Goal: Task Accomplishment & Management: Complete application form

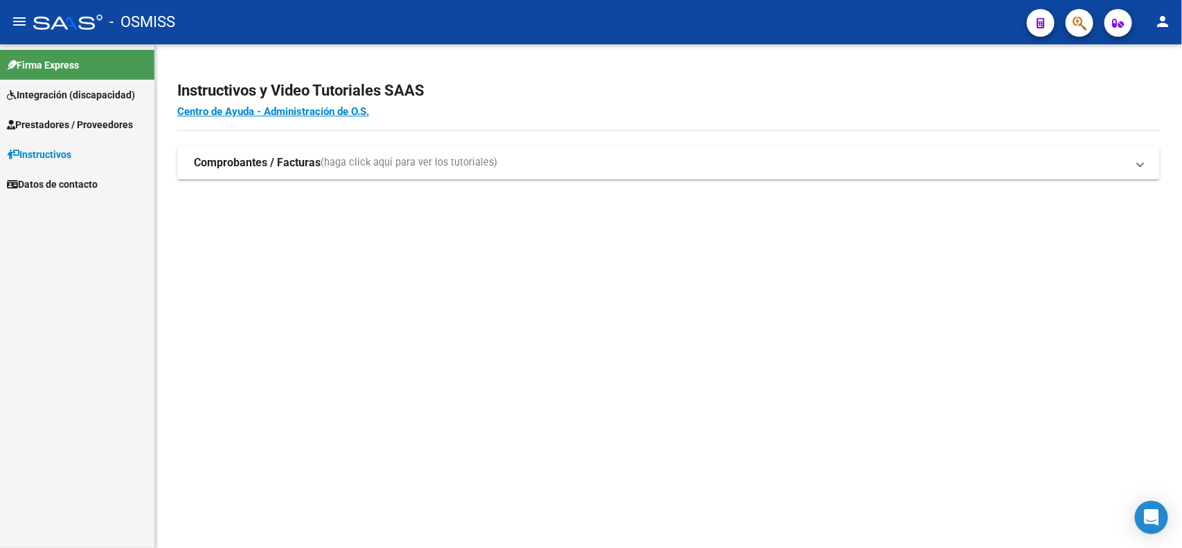
click at [53, 126] on span "Prestadores / Proveedores" at bounding box center [70, 124] width 126 height 15
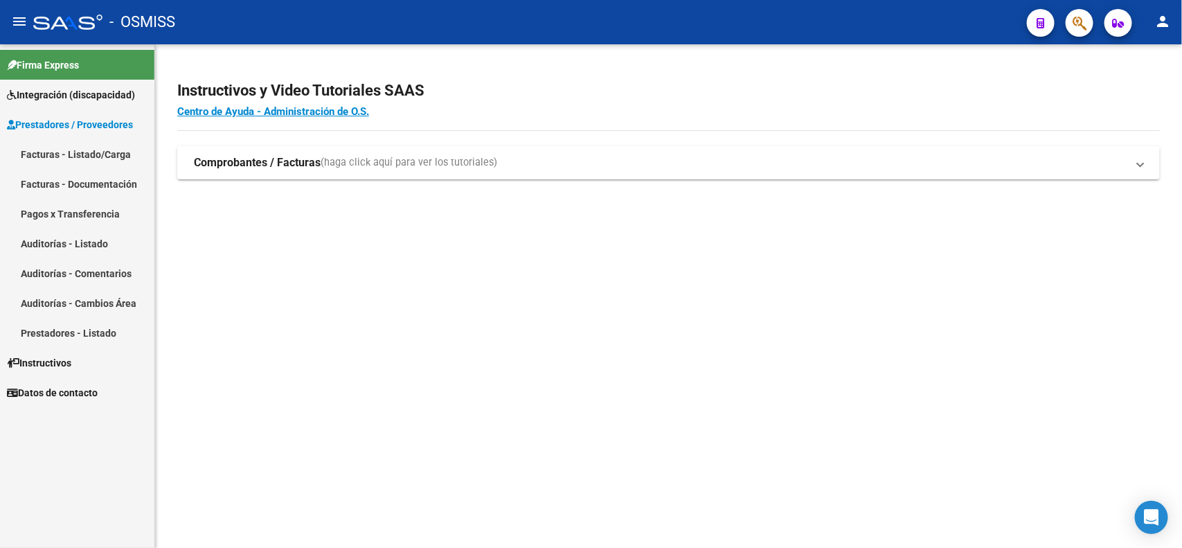
click at [64, 158] on link "Facturas - Listado/Carga" at bounding box center [77, 154] width 154 height 30
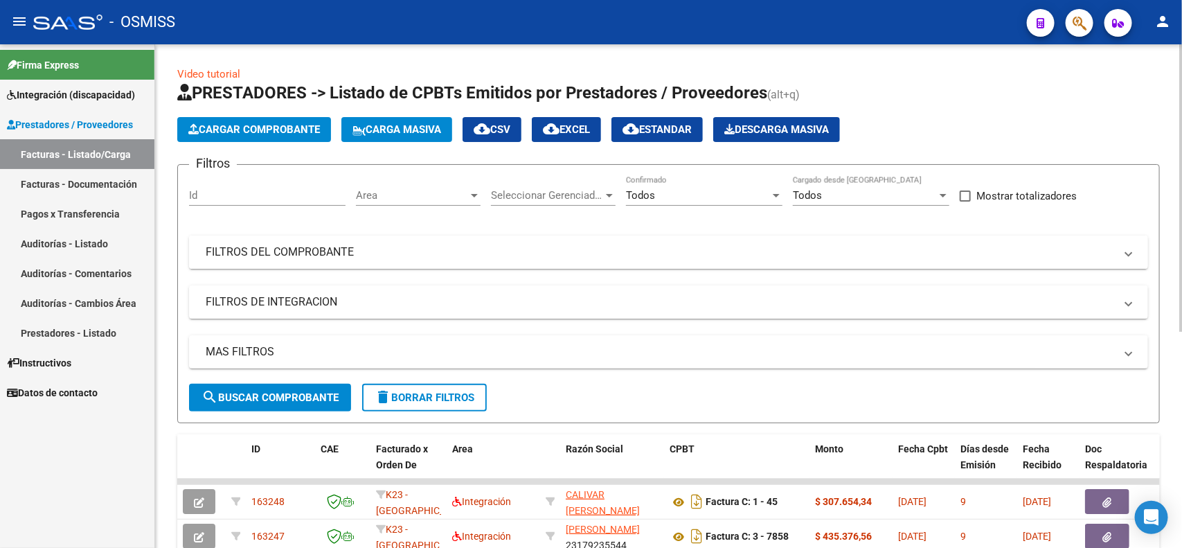
click at [292, 257] on mat-panel-title "FILTROS DEL COMPROBANTE" at bounding box center [660, 251] width 909 height 15
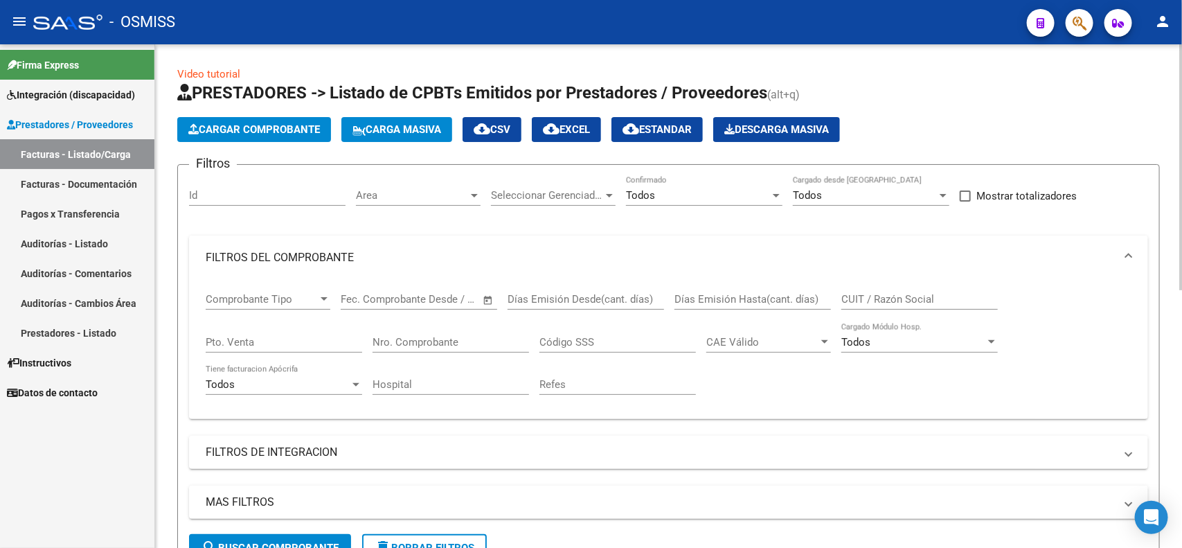
click at [405, 343] on input "Nro. Comprobante" at bounding box center [450, 342] width 156 height 12
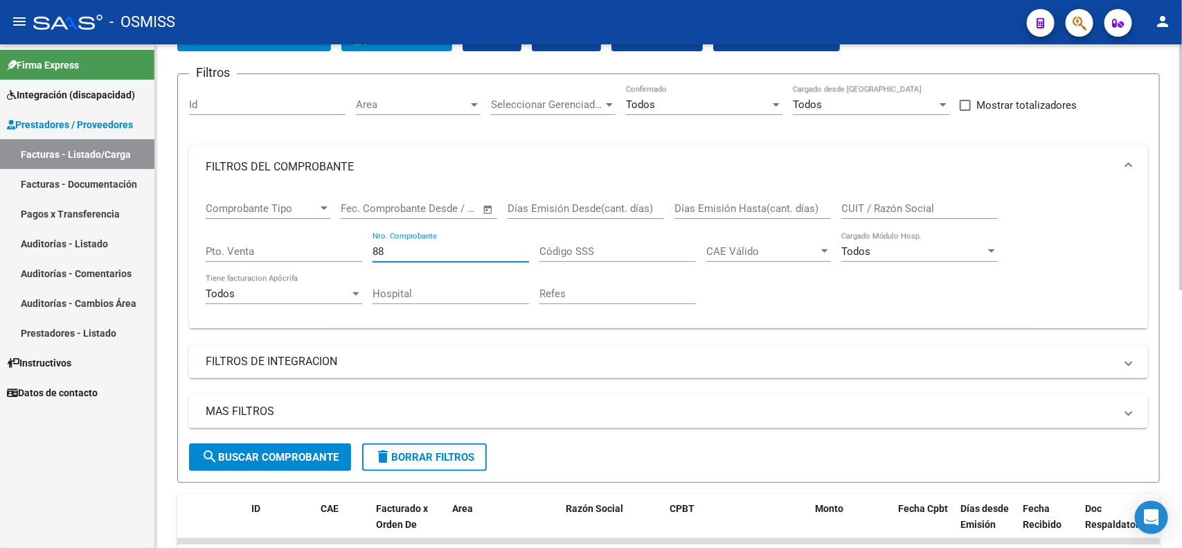
scroll to position [173, 0]
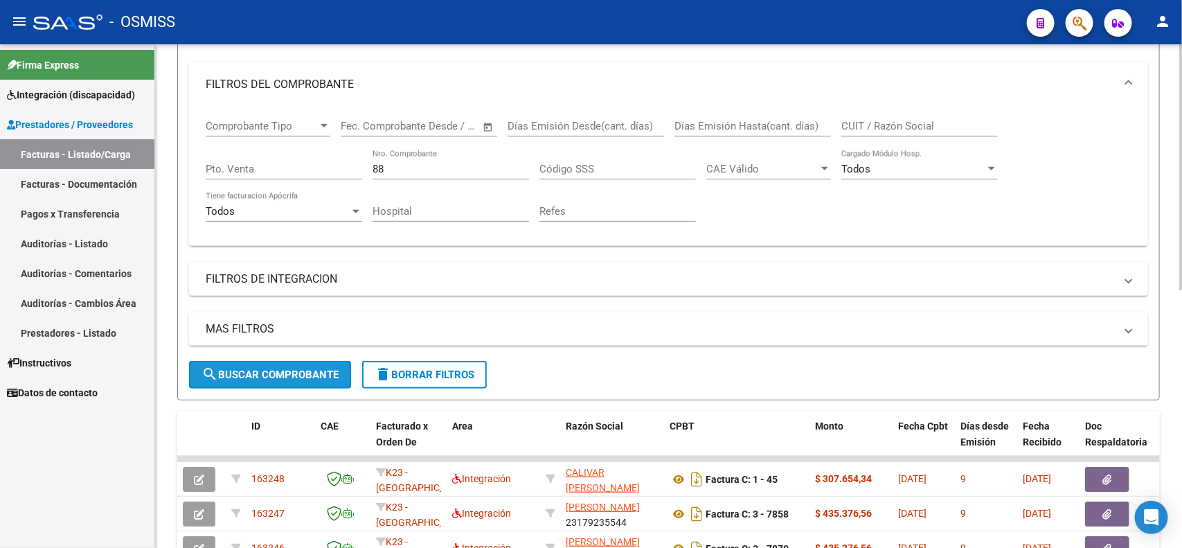
click at [282, 372] on span "search Buscar Comprobante" at bounding box center [269, 374] width 137 height 12
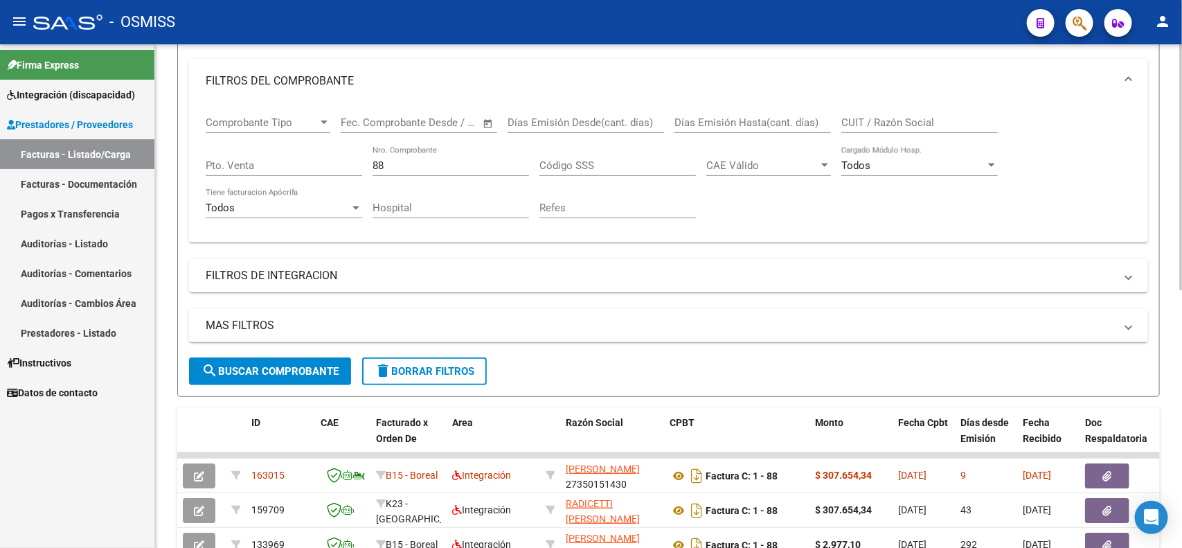
scroll to position [87, 0]
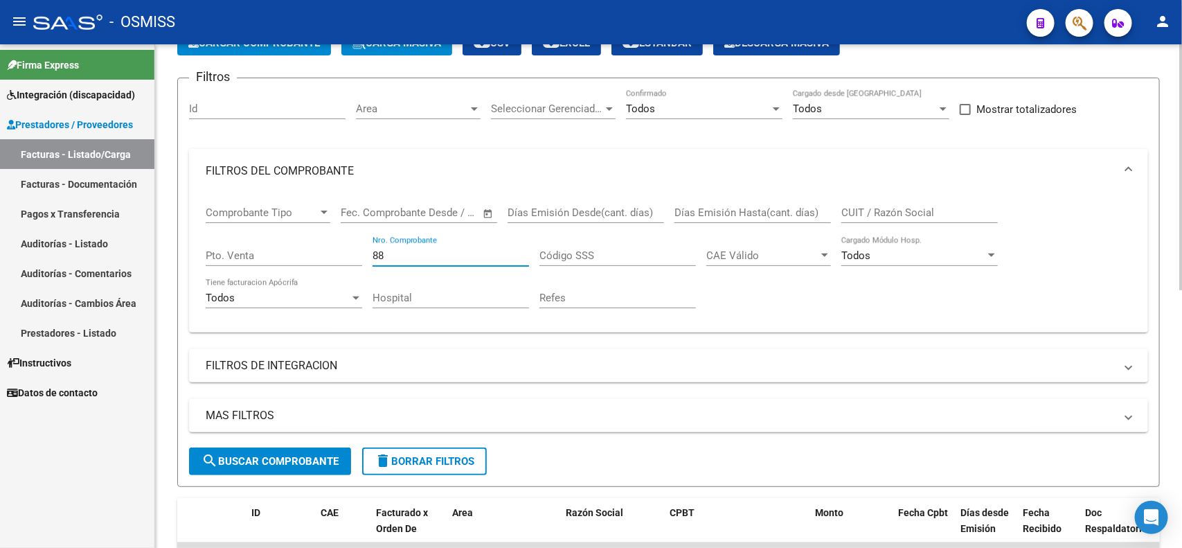
drag, startPoint x: 386, startPoint y: 247, endPoint x: 370, endPoint y: 247, distance: 15.9
click at [370, 247] on div "Comprobante Tipo Comprobante Tipo Start date – End date Fec. Comprobante Desde …" at bounding box center [668, 257] width 925 height 128
drag, startPoint x: 405, startPoint y: 253, endPoint x: 357, endPoint y: 251, distance: 47.8
click at [357, 251] on div "Comprobante Tipo Comprobante Tipo Start date – End date Fec. Comprobante Desde …" at bounding box center [668, 257] width 925 height 128
type input "89"
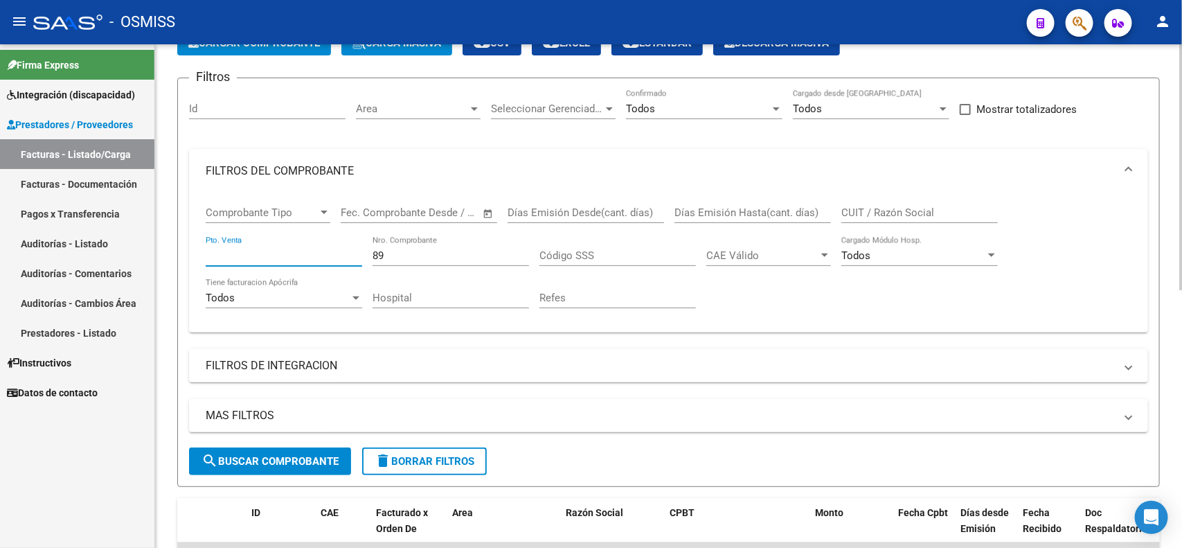
click at [318, 250] on input "Pto. Venta" at bounding box center [284, 255] width 156 height 12
type input "2"
click at [370, 247] on div "Comprobante Tipo Comprobante Tipo Start date – End date Fec. Comprobante Desde …" at bounding box center [668, 257] width 925 height 128
click at [374, 249] on input "89" at bounding box center [450, 255] width 156 height 12
click at [289, 455] on span "search Buscar Comprobante" at bounding box center [269, 461] width 137 height 12
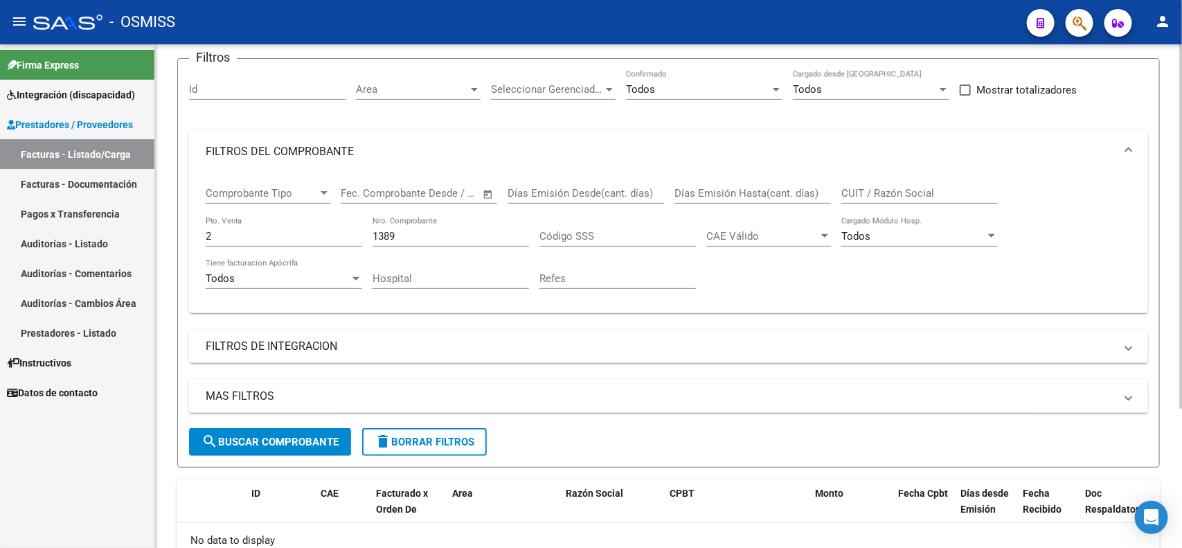
scroll to position [19, 0]
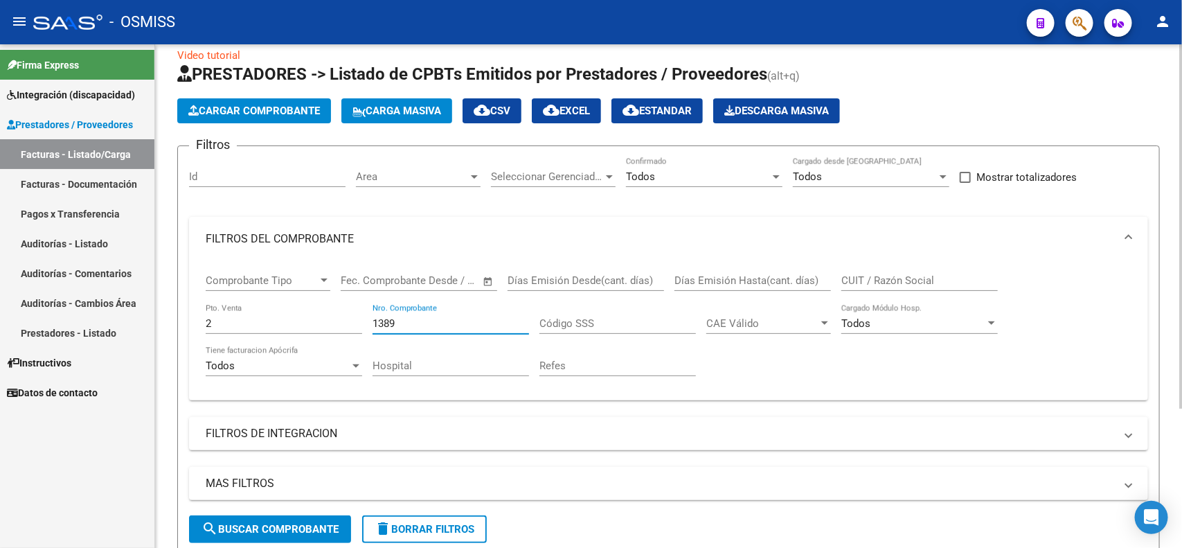
drag, startPoint x: 410, startPoint y: 317, endPoint x: 370, endPoint y: 320, distance: 40.3
click at [370, 320] on div "Comprobante Tipo Comprobante Tipo Start date – End date Fec. Comprobante Desde …" at bounding box center [668, 325] width 925 height 128
type input "1776"
drag, startPoint x: 215, startPoint y: 317, endPoint x: 204, endPoint y: 317, distance: 11.1
click at [204, 317] on div "Comprobante Tipo Comprobante Tipo Start date – End date Fec. Comprobante Desde …" at bounding box center [668, 330] width 959 height 139
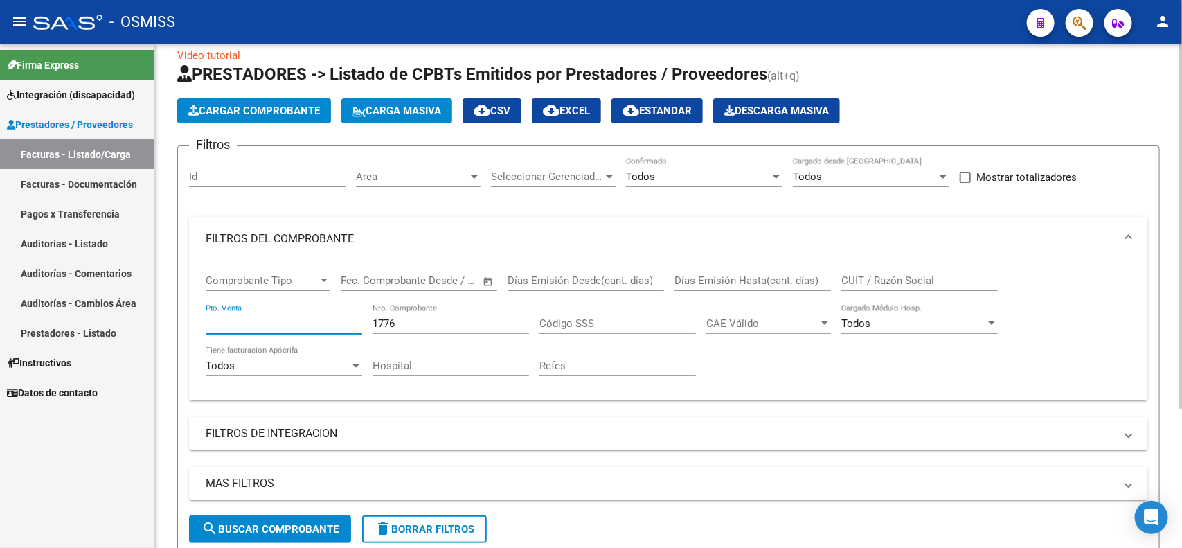
click at [286, 526] on span "search Buscar Comprobante" at bounding box center [269, 529] width 137 height 12
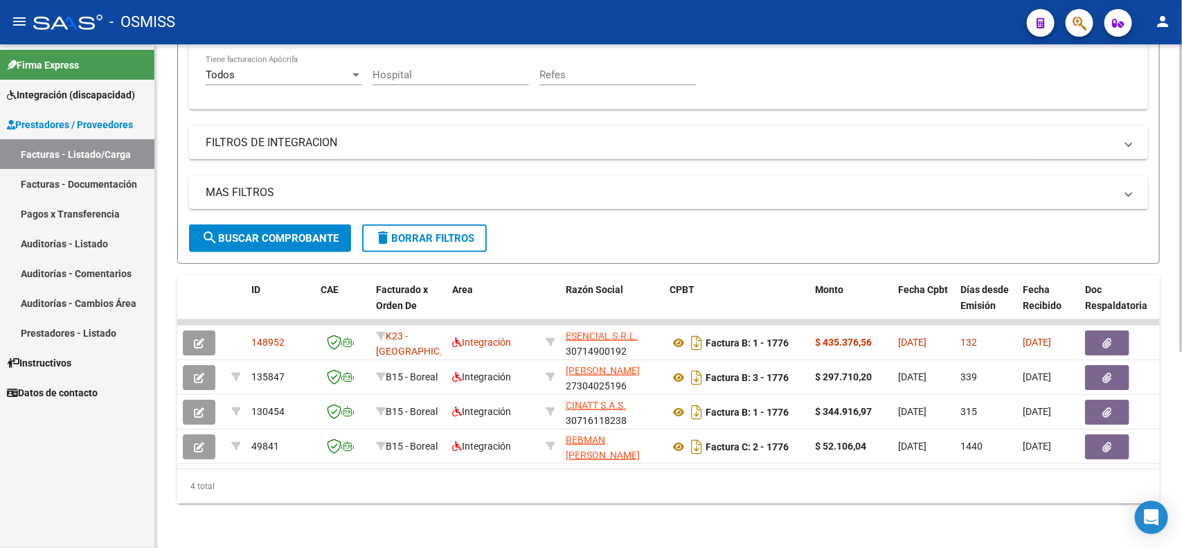
scroll to position [320, 0]
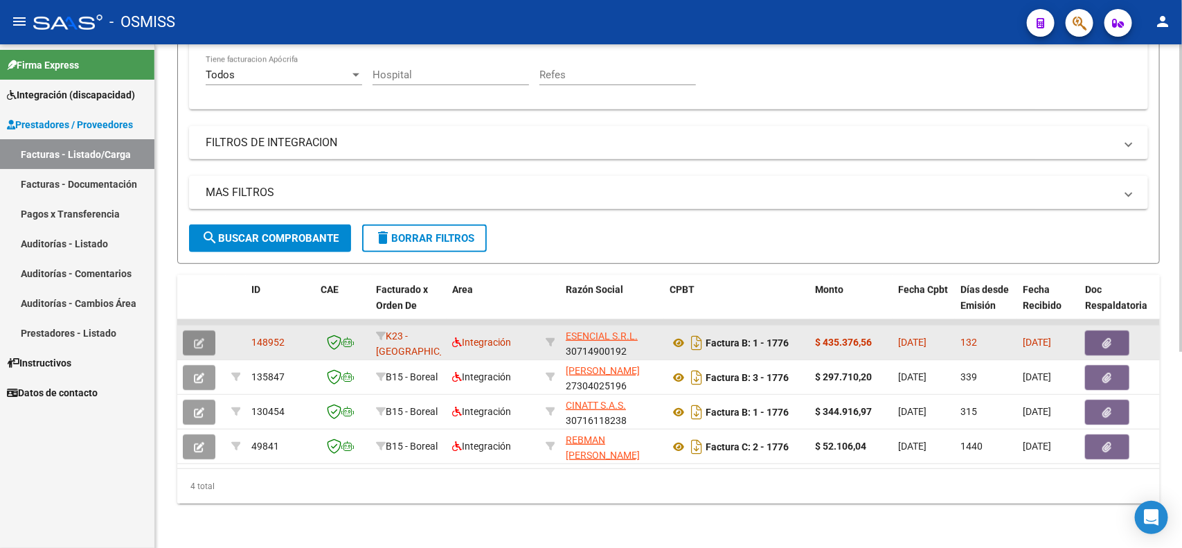
click at [203, 336] on span "button" at bounding box center [199, 342] width 10 height 12
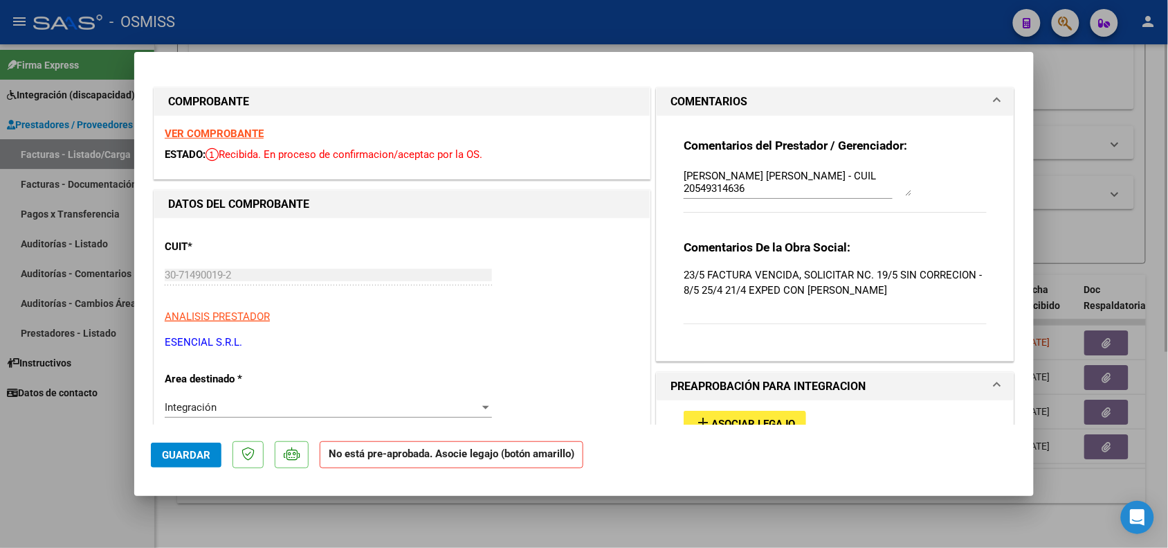
click at [1148, 143] on div at bounding box center [584, 274] width 1168 height 548
type input "$ 0,00"
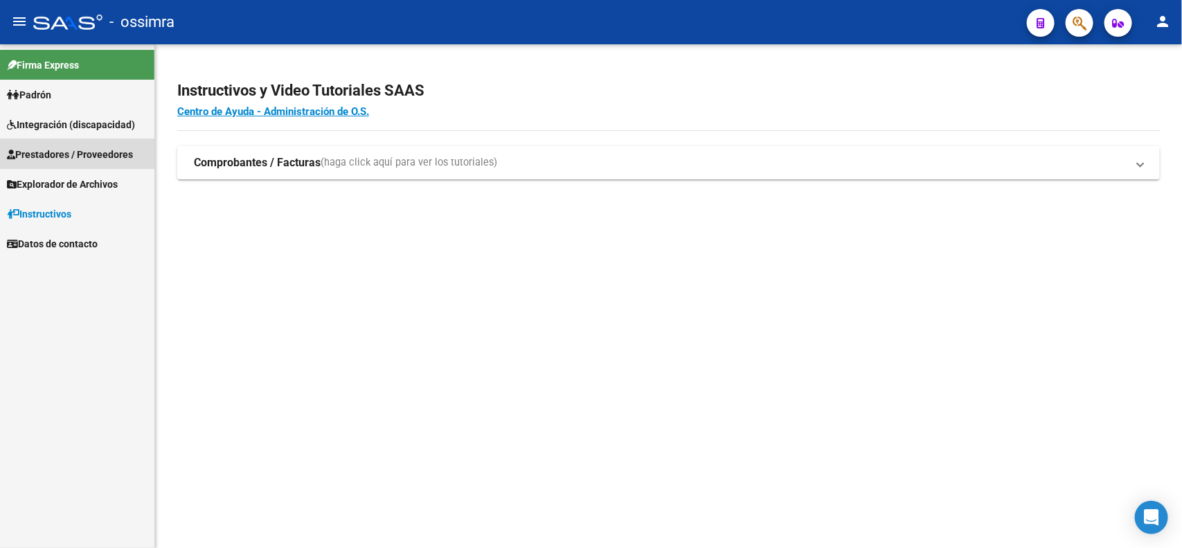
click at [73, 157] on span "Prestadores / Proveedores" at bounding box center [70, 154] width 126 height 15
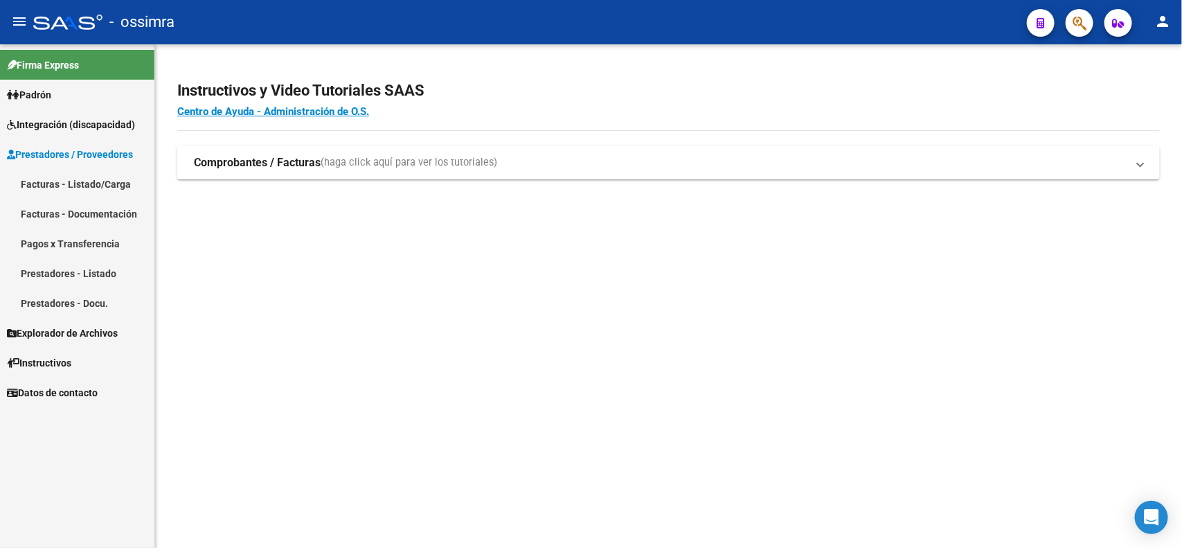
click at [70, 188] on link "Facturas - Listado/Carga" at bounding box center [77, 184] width 154 height 30
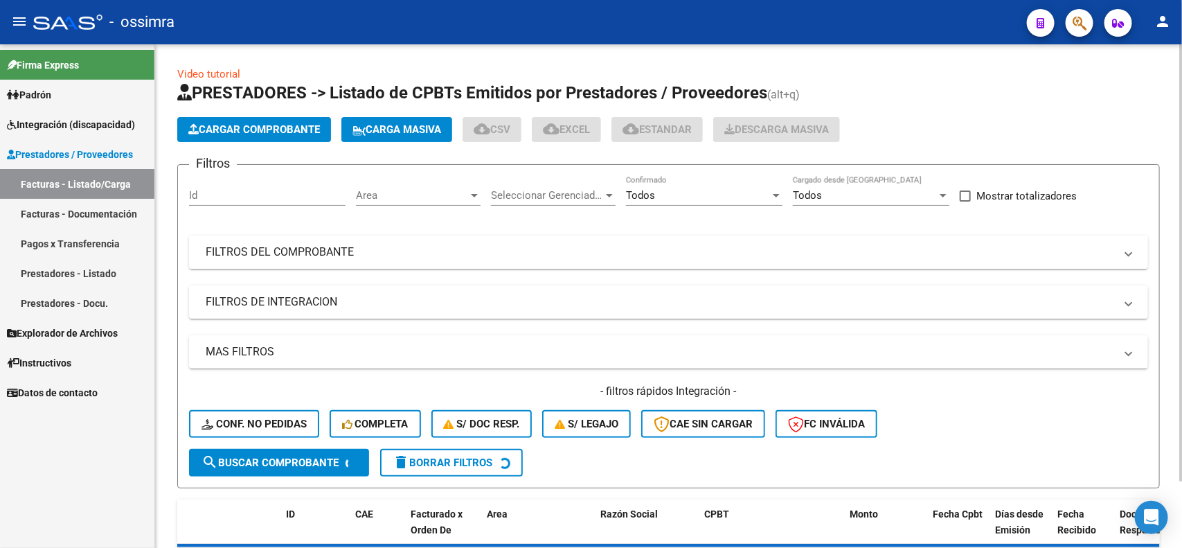
click at [440, 246] on mat-panel-title "FILTROS DEL COMPROBANTE" at bounding box center [660, 251] width 909 height 15
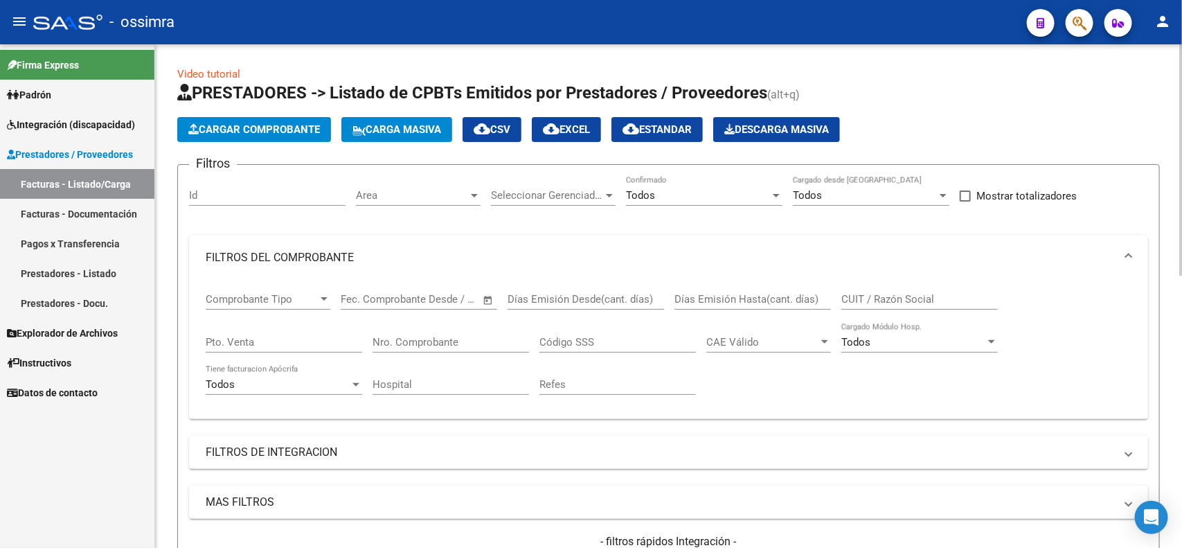
click at [460, 343] on input "Nro. Comprobante" at bounding box center [450, 342] width 156 height 12
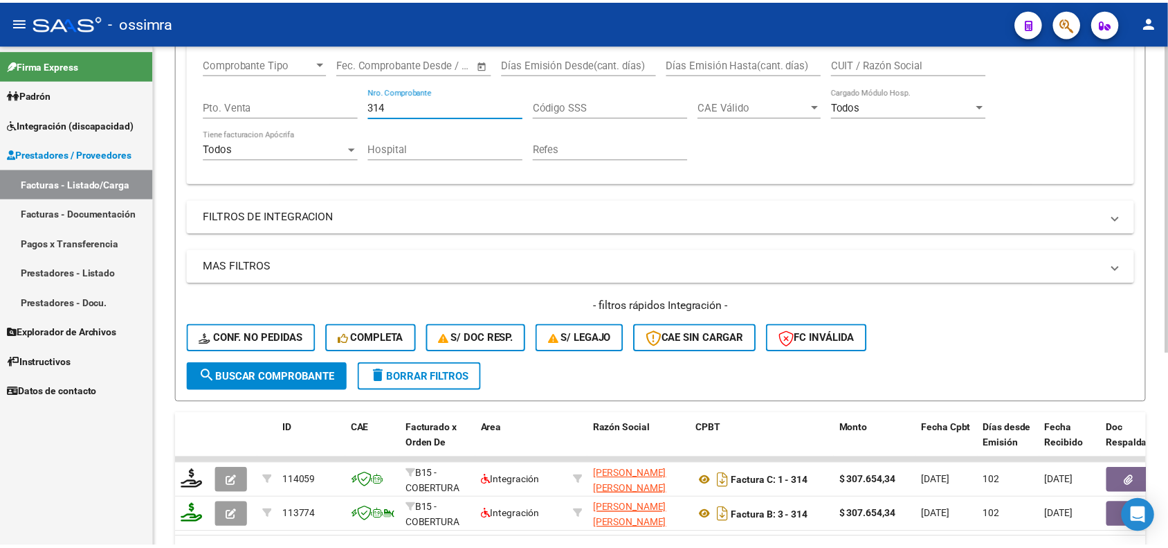
scroll to position [315, 0]
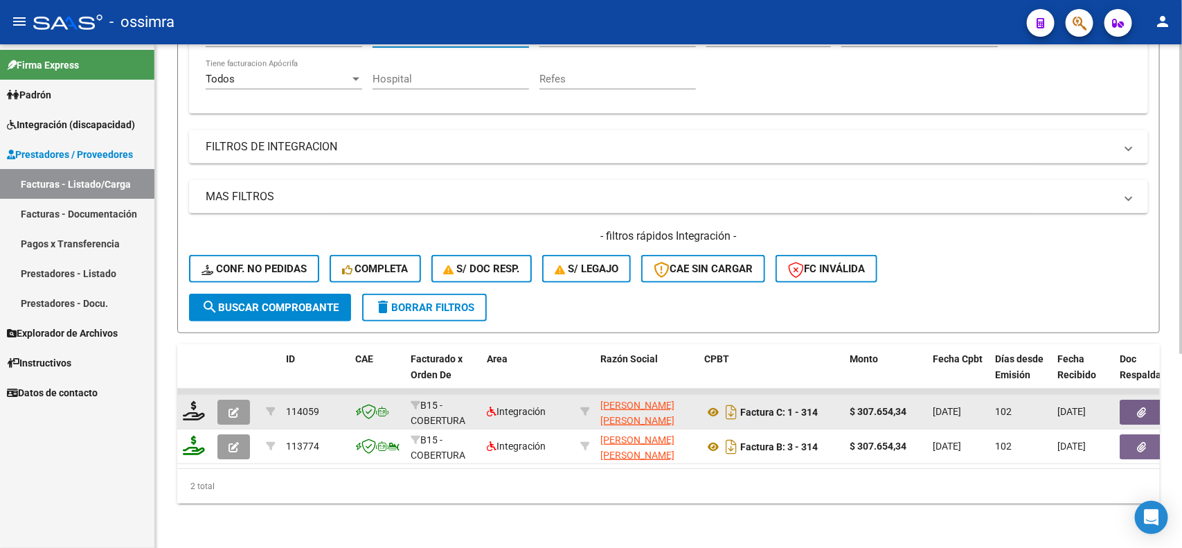
type input "314"
click at [223, 399] on button "button" at bounding box center [233, 411] width 33 height 25
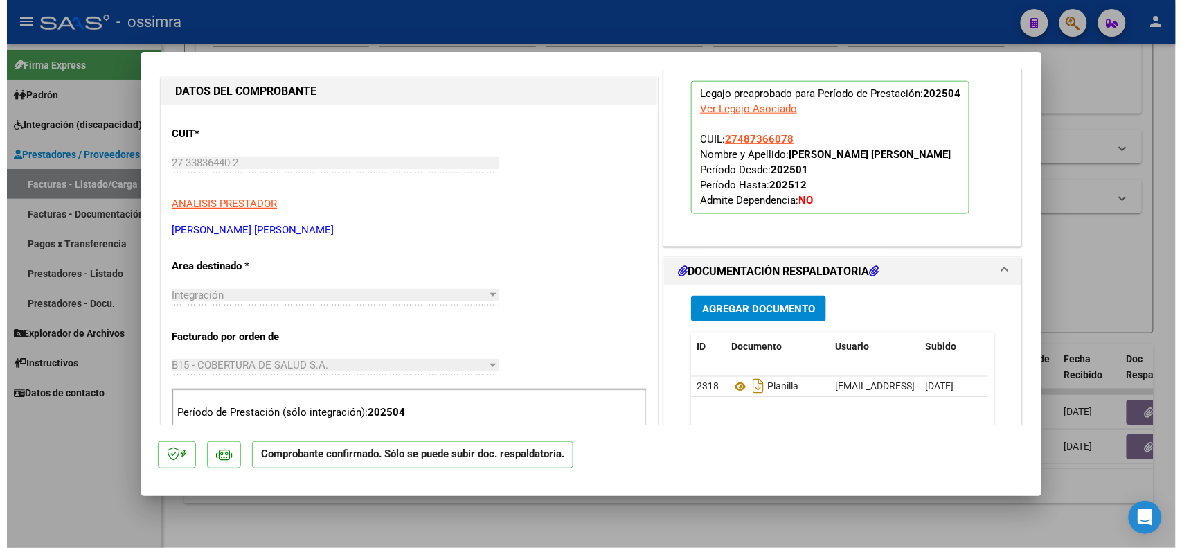
scroll to position [433, 0]
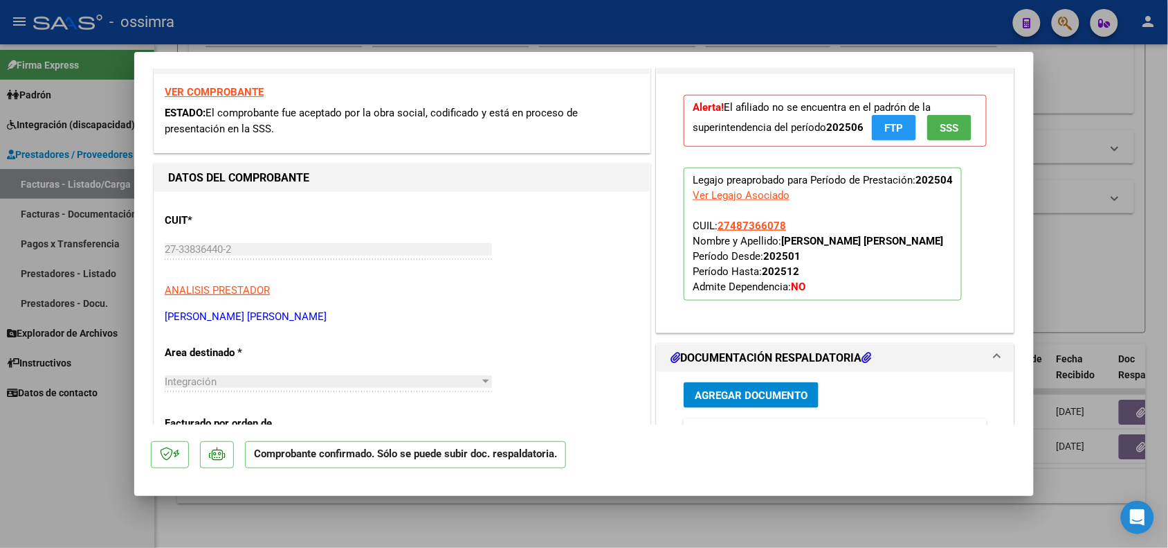
click at [111, 455] on div at bounding box center [584, 274] width 1168 height 548
type input "$ 0,00"
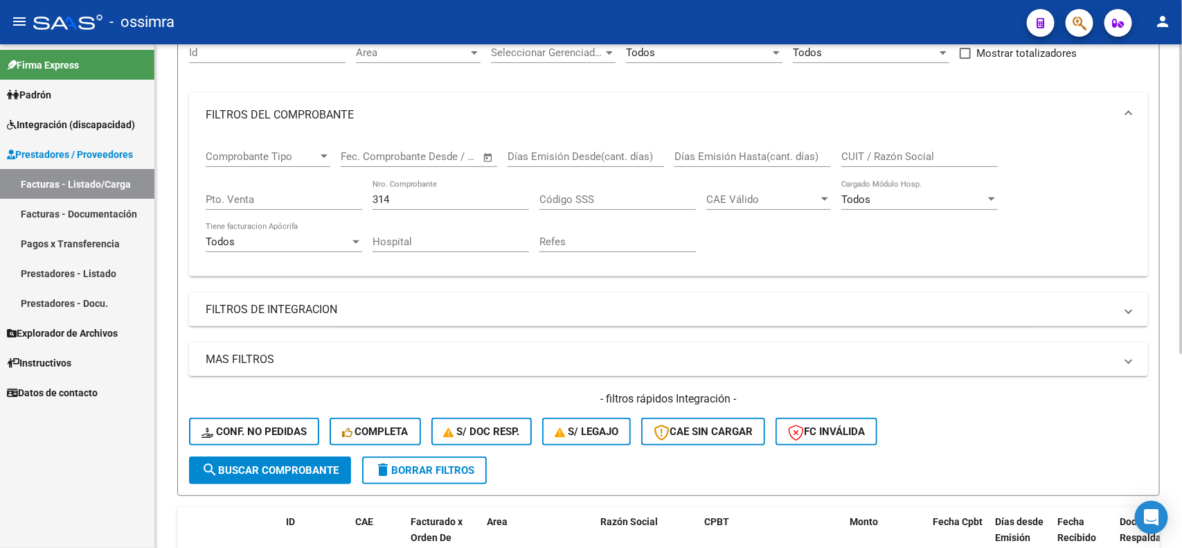
scroll to position [142, 0]
drag, startPoint x: 407, startPoint y: 196, endPoint x: 362, endPoint y: 196, distance: 45.0
click at [362, 196] on div "Comprobante Tipo Comprobante Tipo Start date – End date Fec. Comprobante Desde …" at bounding box center [668, 202] width 925 height 128
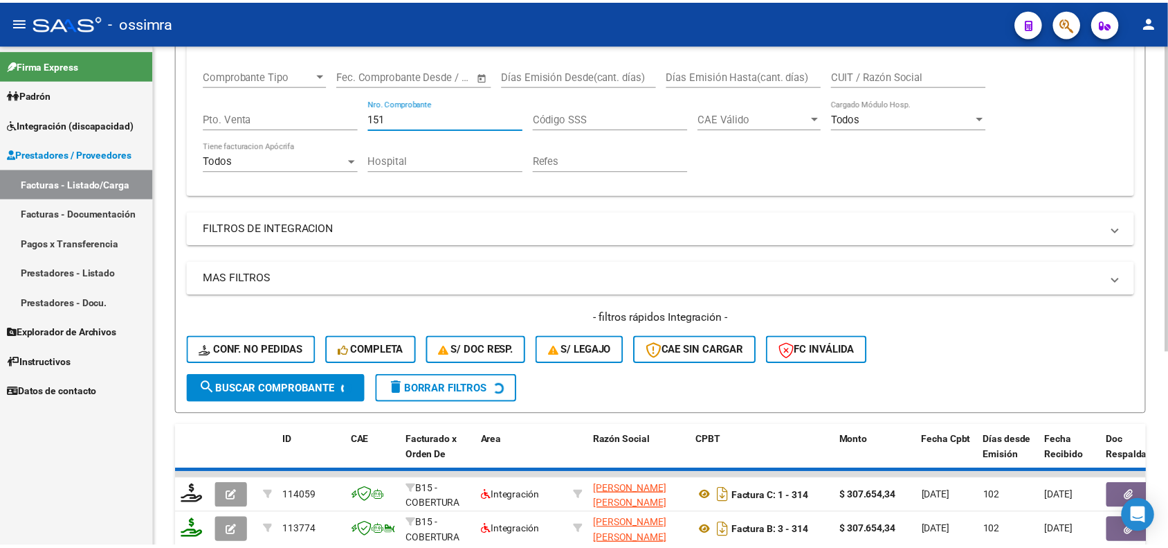
scroll to position [318, 0]
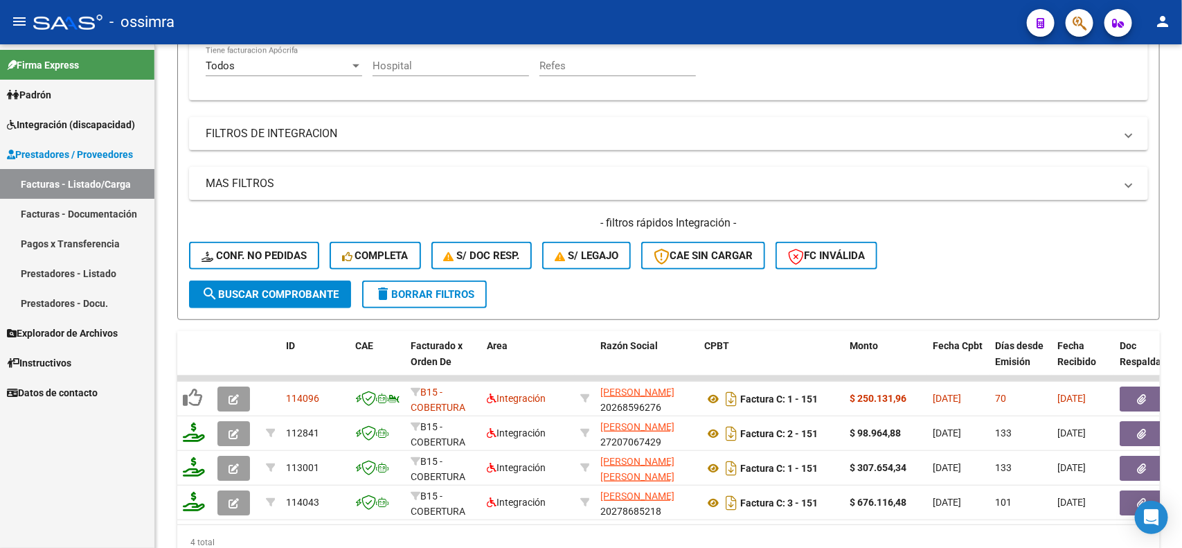
type input "151"
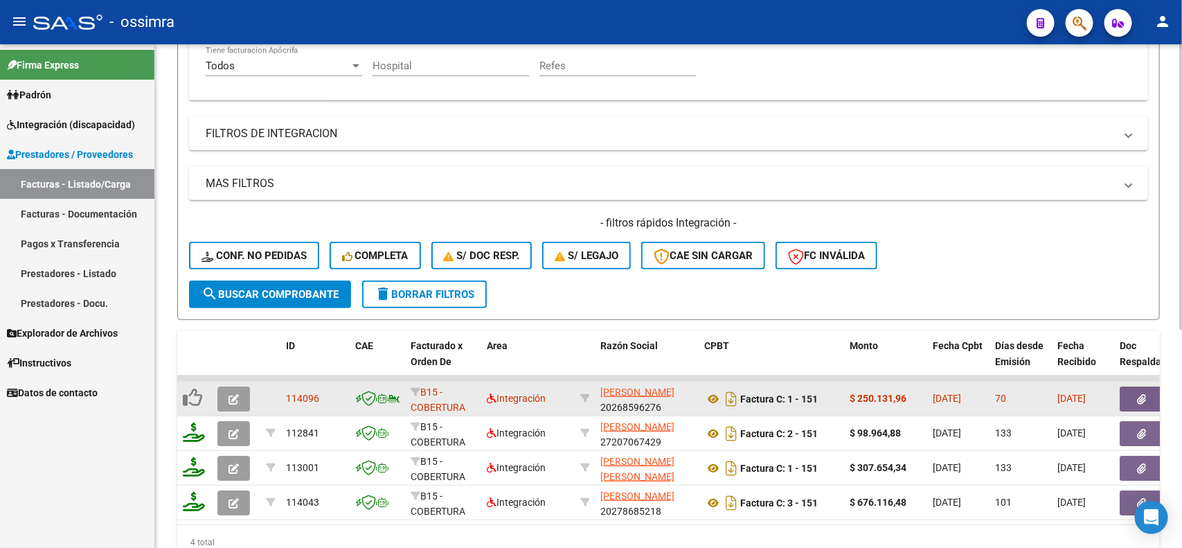
click at [233, 392] on span "button" at bounding box center [233, 398] width 10 height 12
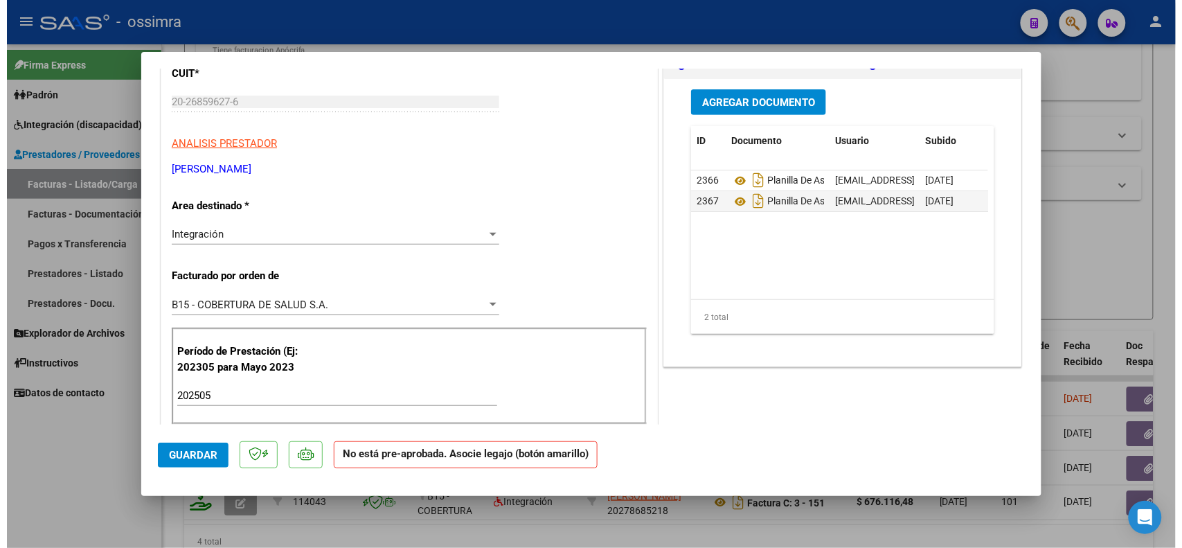
scroll to position [0, 0]
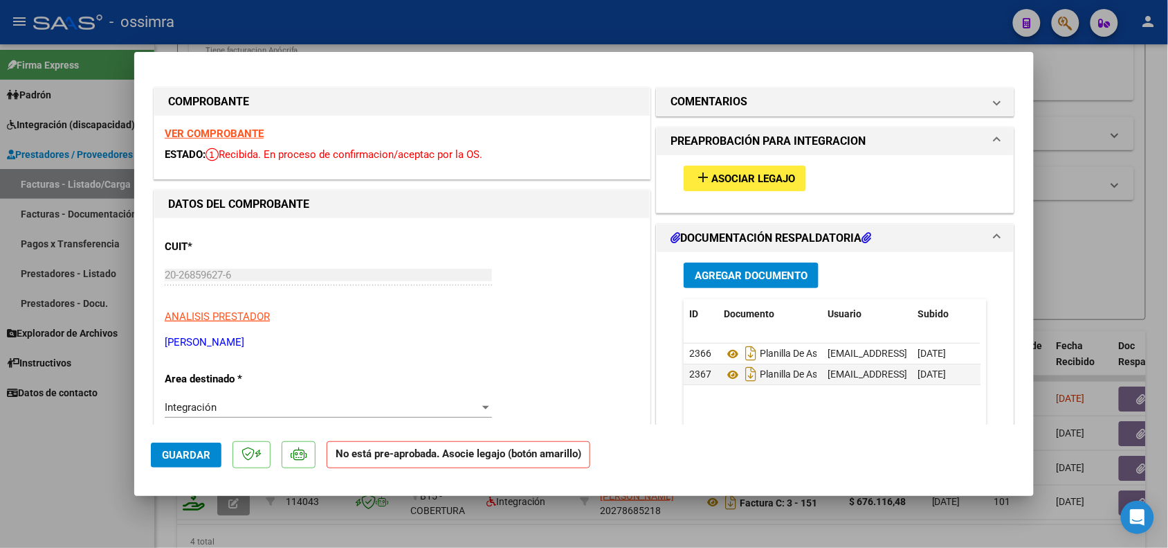
click at [738, 29] on div at bounding box center [584, 274] width 1168 height 548
type input "$ 0,00"
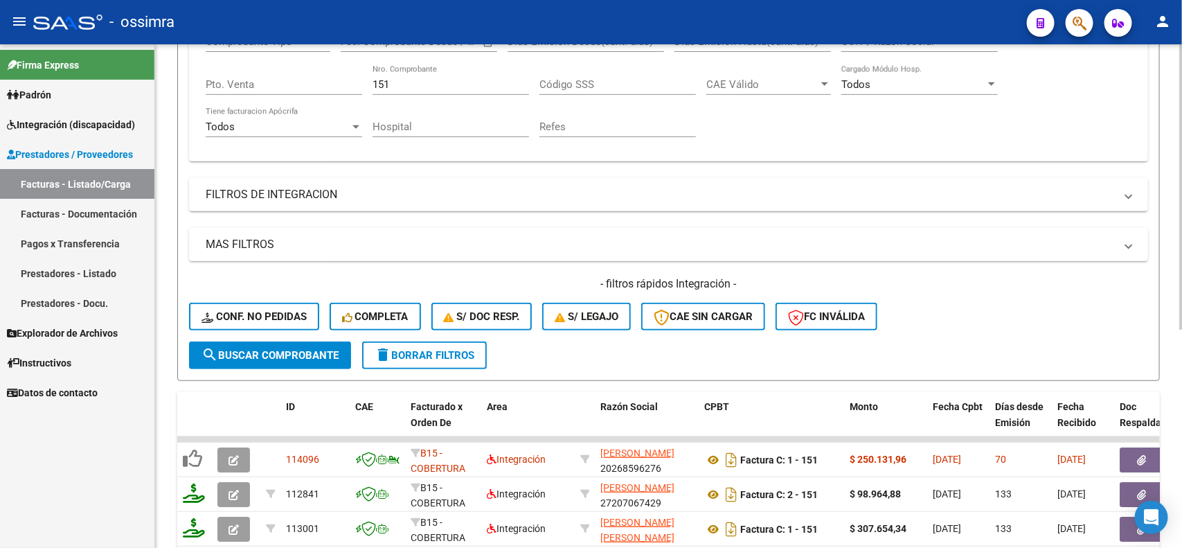
scroll to position [145, 0]
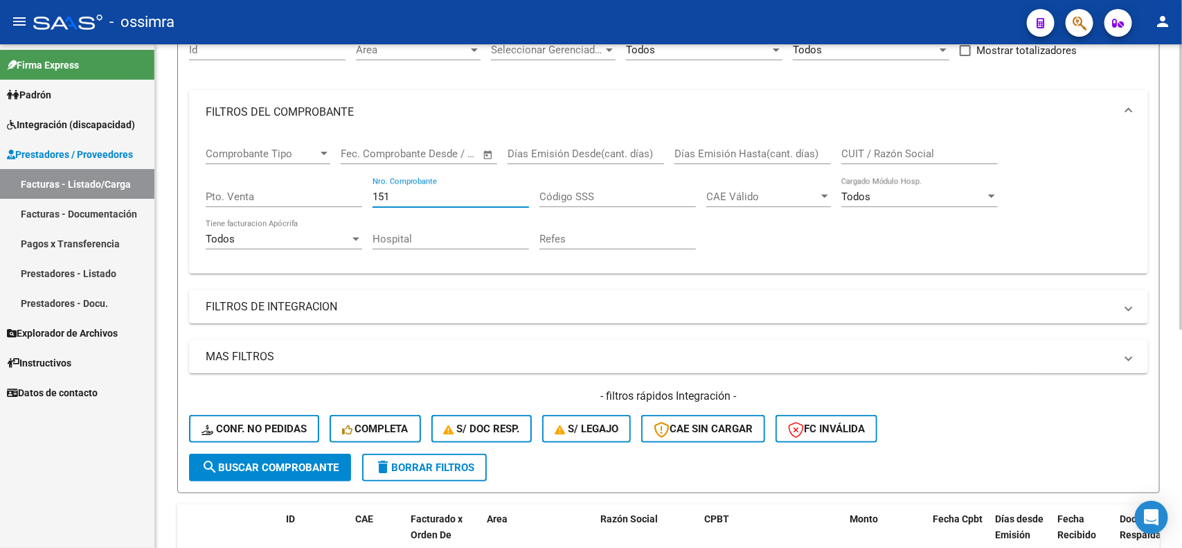
drag, startPoint x: 410, startPoint y: 195, endPoint x: 368, endPoint y: 192, distance: 41.6
click at [368, 192] on div "Comprobante Tipo Comprobante Tipo Start date – End date Fec. Comprobante Desde …" at bounding box center [668, 198] width 925 height 128
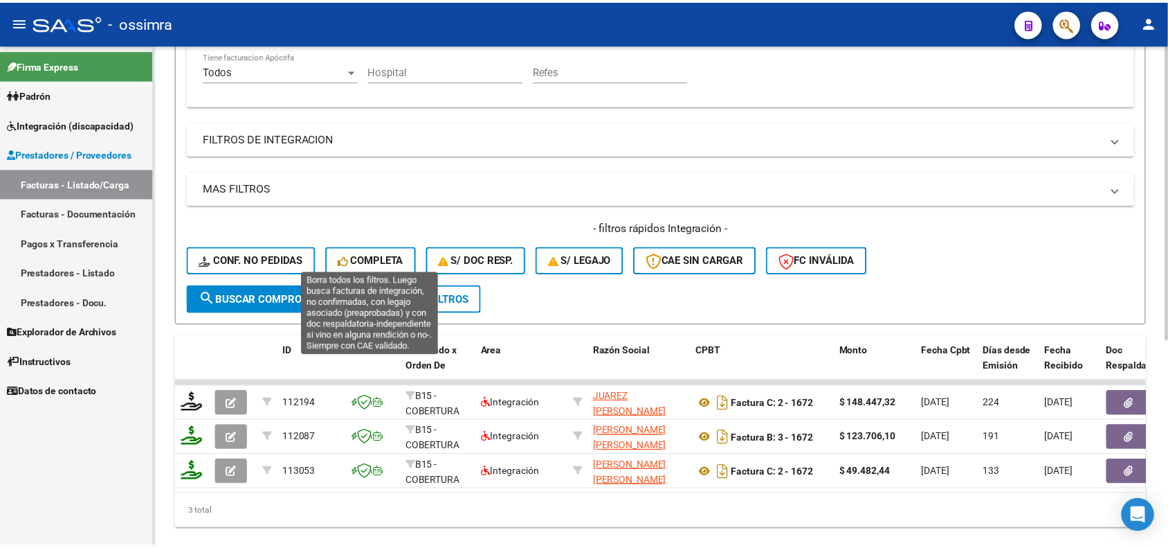
scroll to position [318, 0]
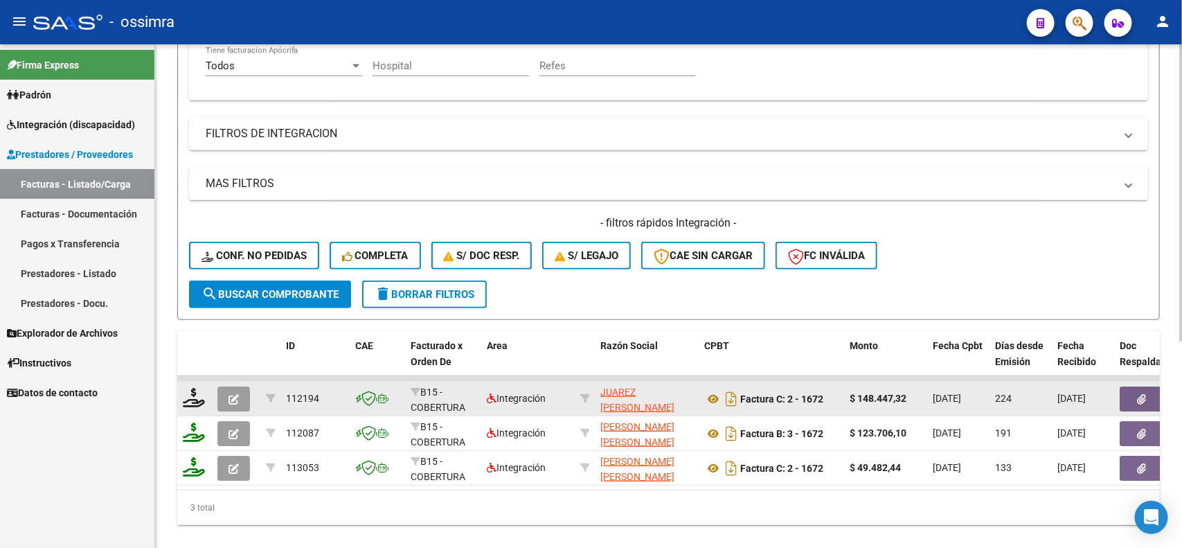
type input "1671"
click at [236, 394] on icon "button" at bounding box center [233, 399] width 10 height 10
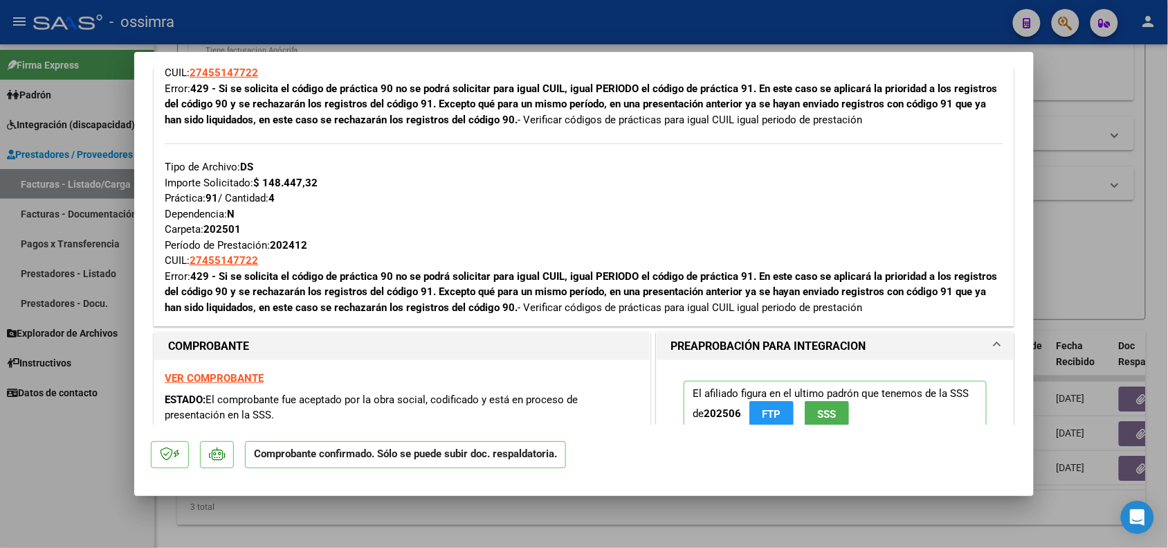
scroll to position [173, 0]
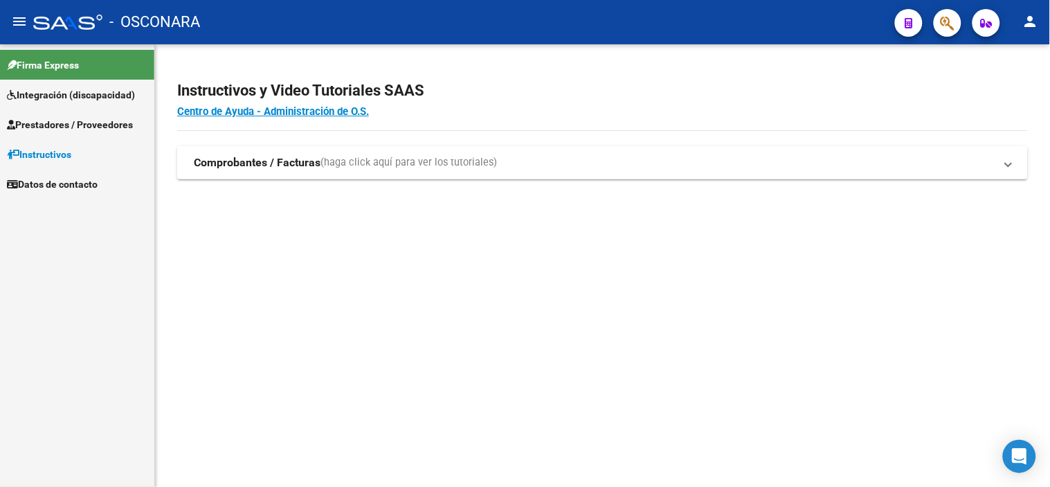
click at [81, 125] on span "Prestadores / Proveedores" at bounding box center [70, 124] width 126 height 15
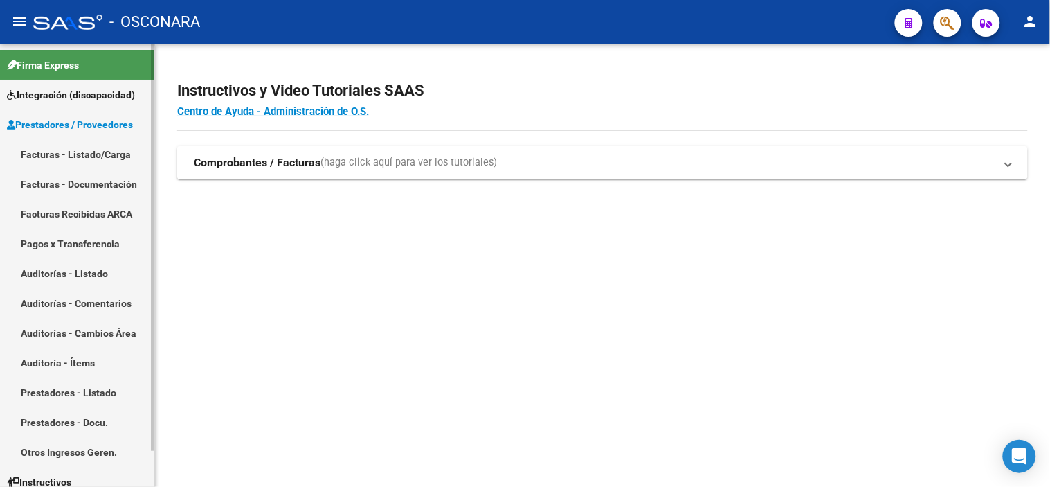
click at [76, 148] on link "Facturas - Listado/Carga" at bounding box center [77, 154] width 154 height 30
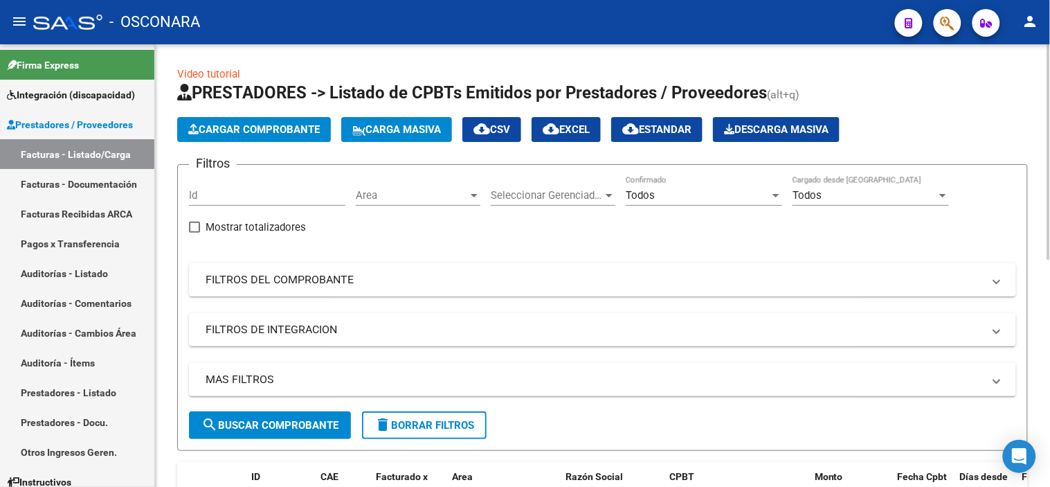
click at [374, 268] on mat-expansion-panel-header "FILTROS DEL COMPROBANTE" at bounding box center [602, 279] width 827 height 33
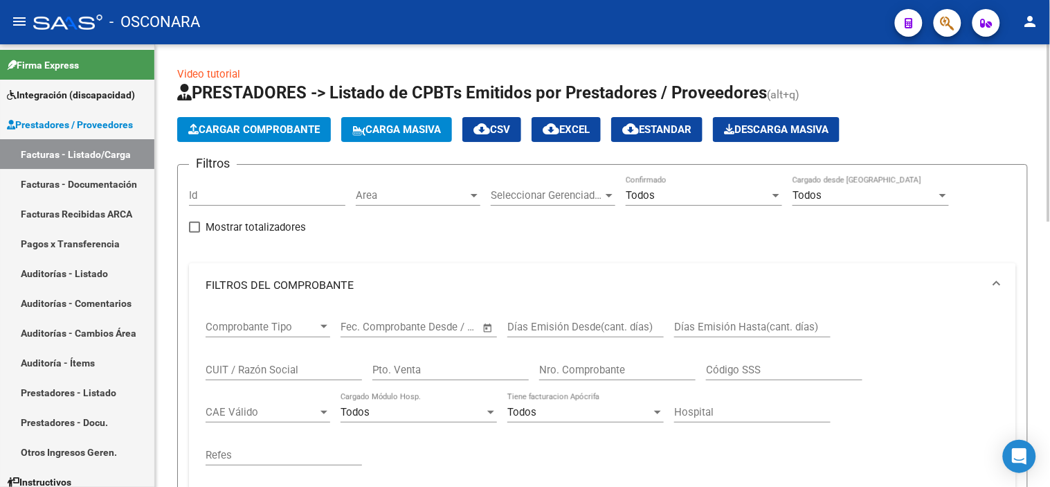
click at [573, 368] on input "Nro. Comprobante" at bounding box center [617, 369] width 156 height 12
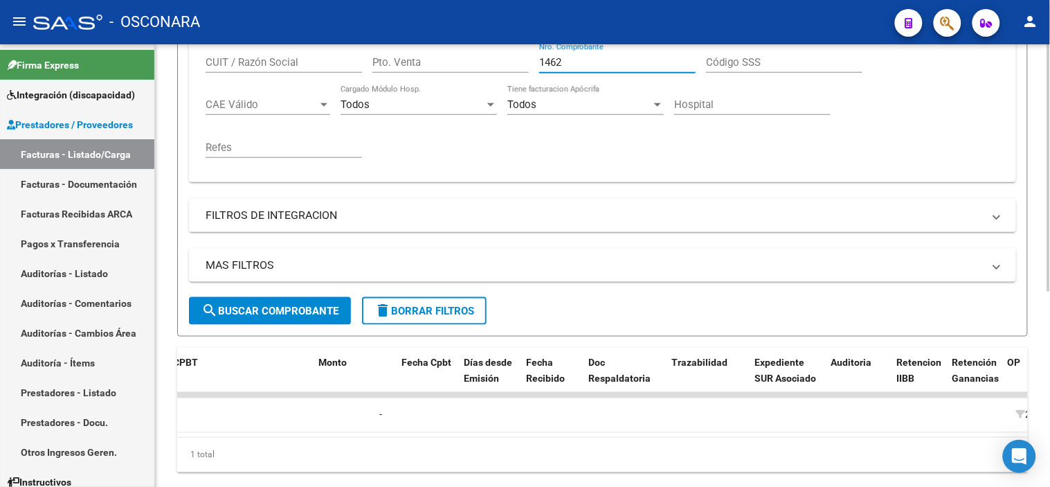
scroll to position [0, 1505]
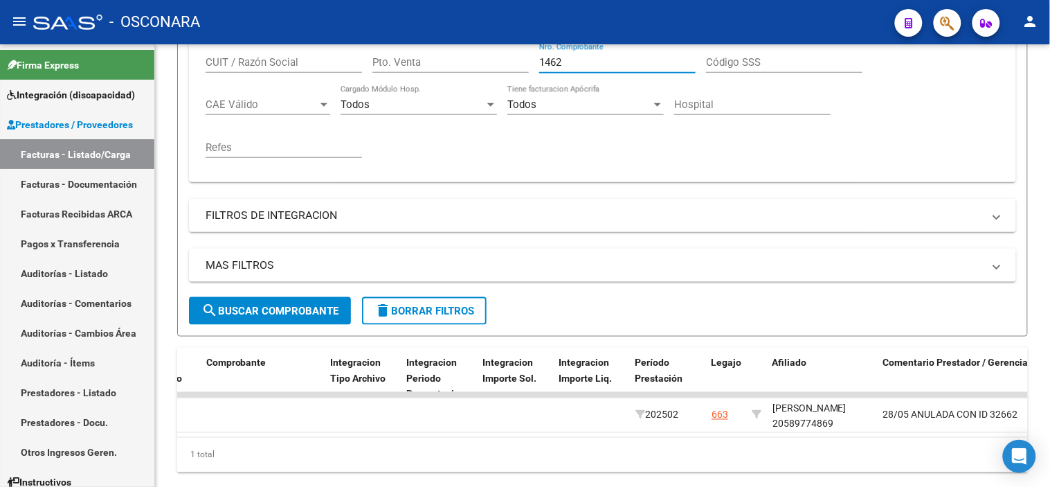
type input "1462"
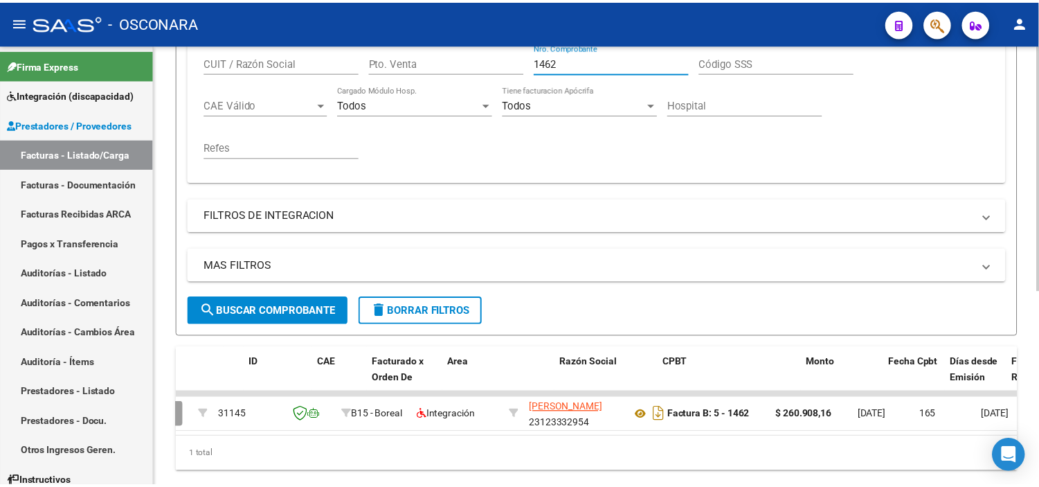
scroll to position [0, 0]
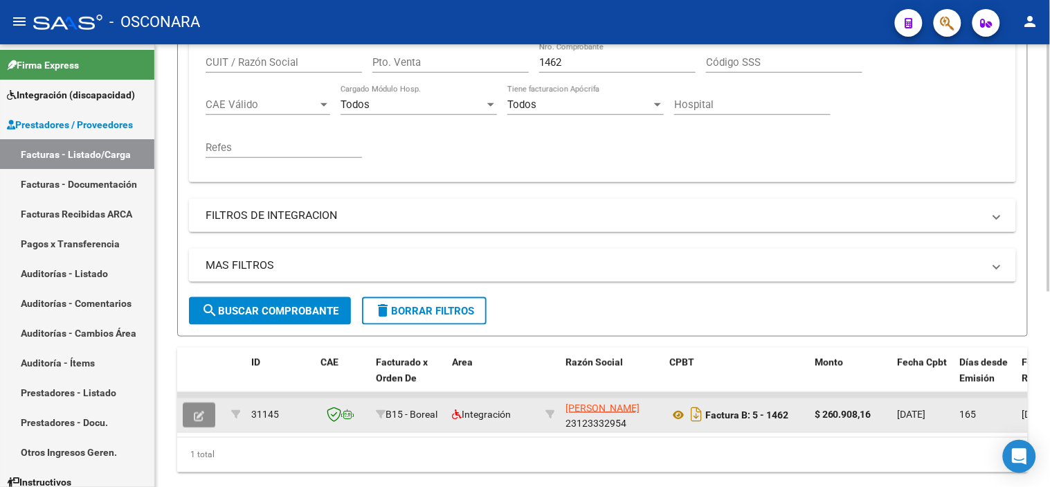
click at [198, 416] on icon "button" at bounding box center [199, 415] width 10 height 10
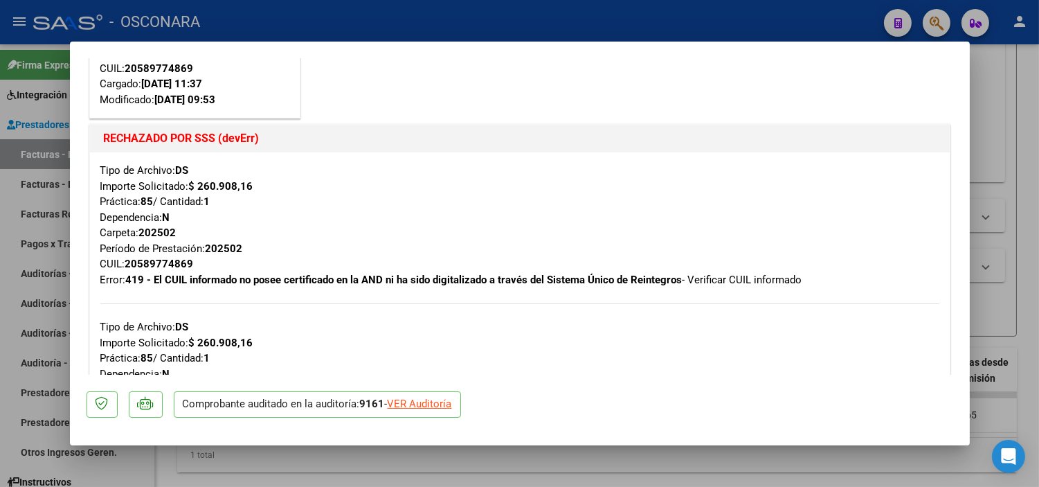
scroll to position [154, 0]
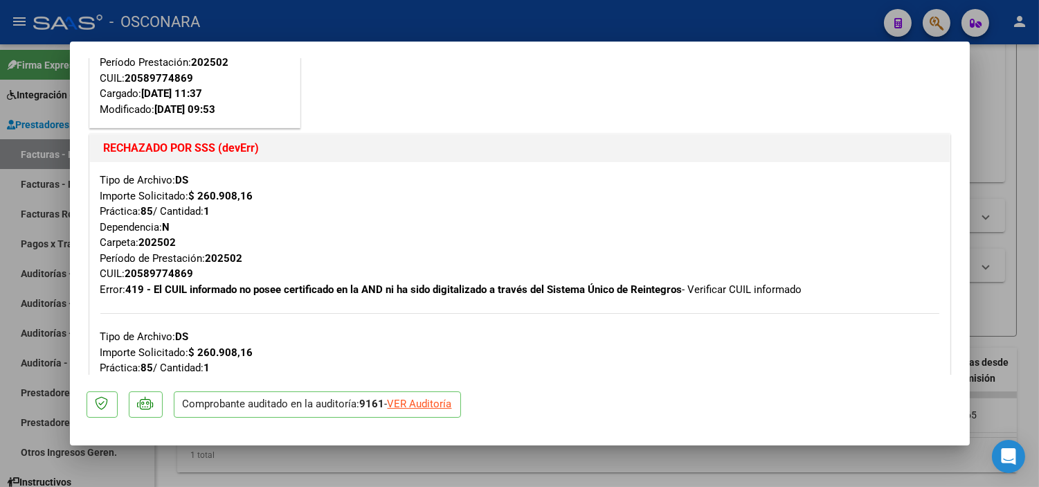
click at [364, 460] on div at bounding box center [519, 243] width 1039 height 487
type input "$ 0,00"
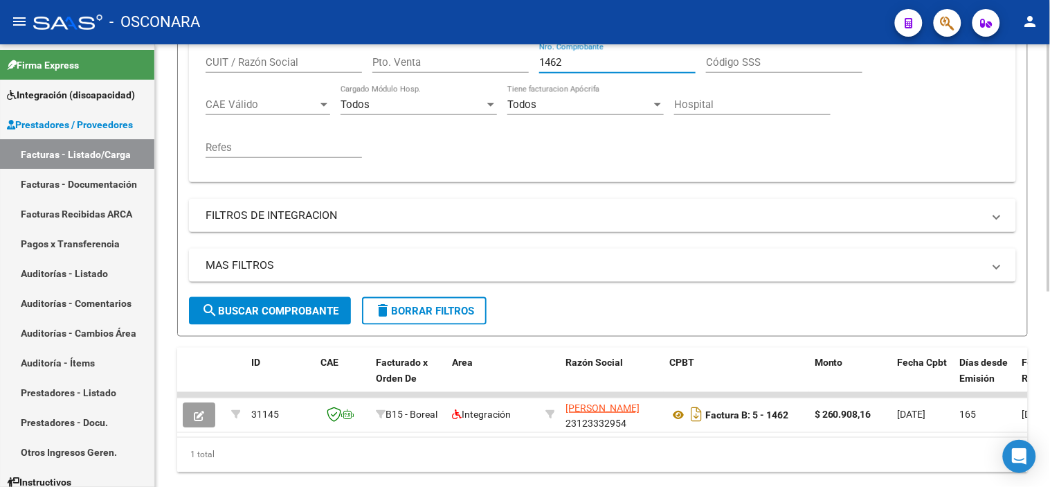
drag, startPoint x: 564, startPoint y: 60, endPoint x: 534, endPoint y: 60, distance: 29.8
click at [534, 60] on div "Comprobante Tipo Comprobante Tipo Start date – End date Fec. Comprobante Desde …" at bounding box center [603, 85] width 794 height 171
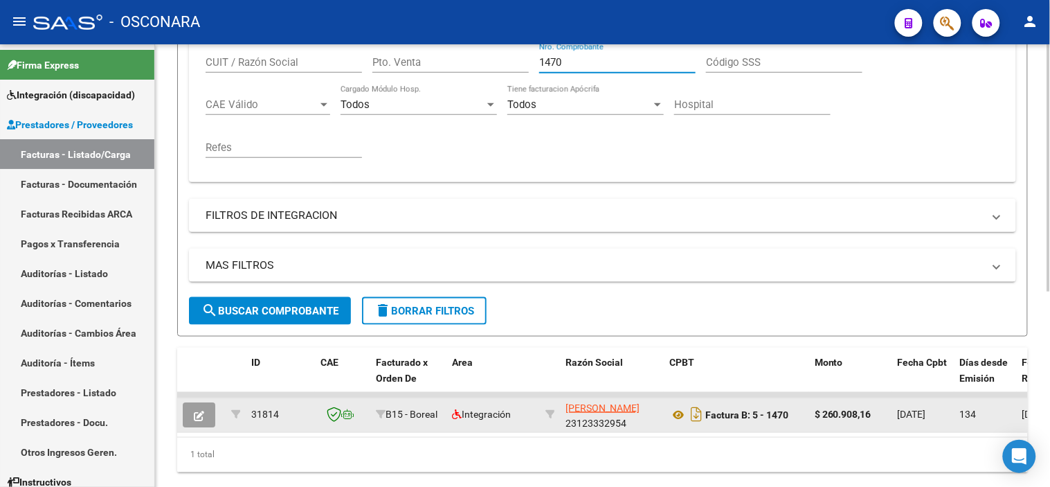
type input "1470"
click at [196, 418] on icon "button" at bounding box center [199, 415] width 10 height 10
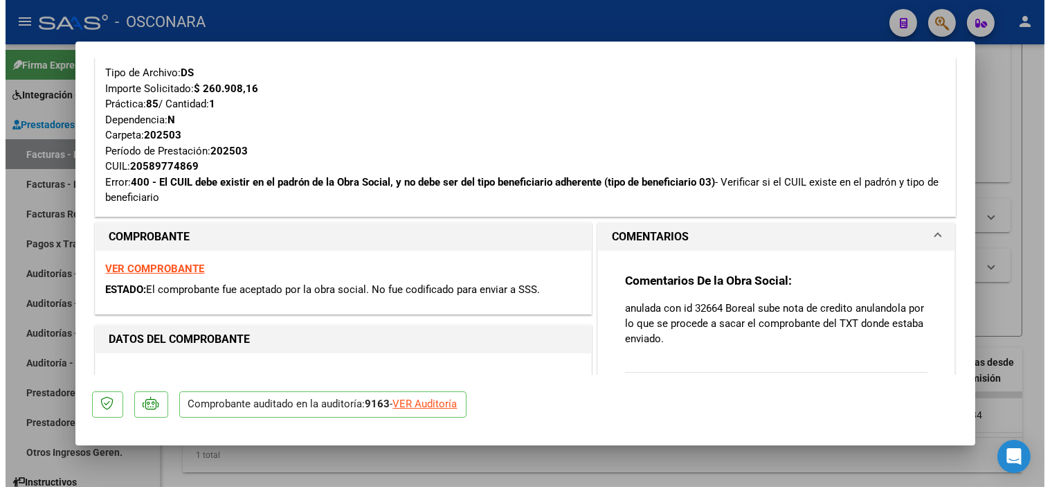
scroll to position [77, 0]
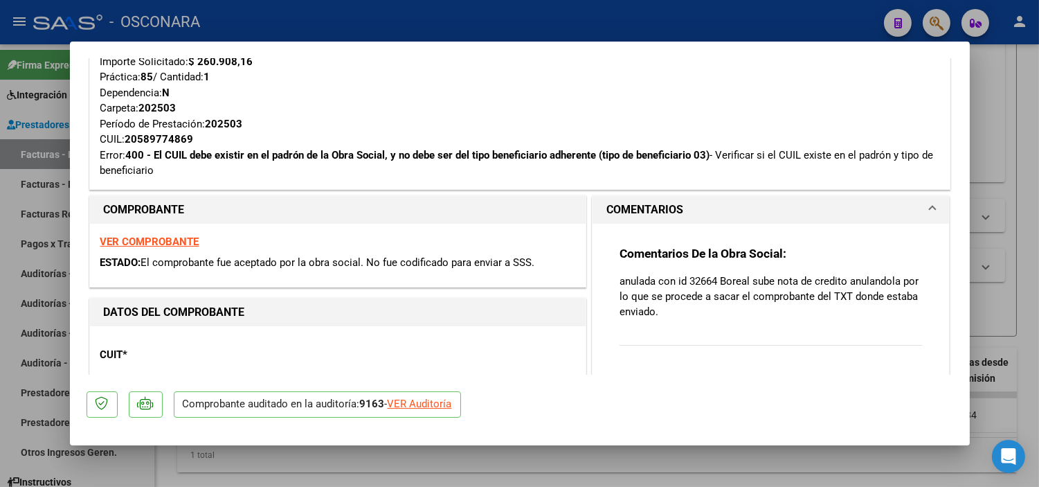
click at [1016, 90] on div at bounding box center [519, 243] width 1039 height 487
type input "$ 0,00"
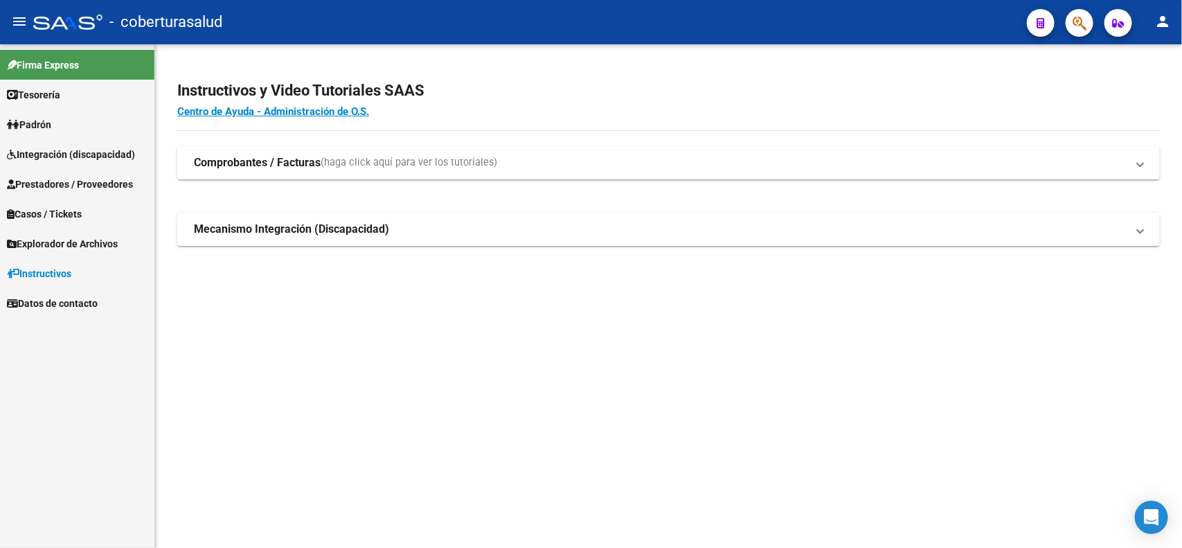
click at [40, 160] on span "Integración (discapacidad)" at bounding box center [71, 154] width 128 height 15
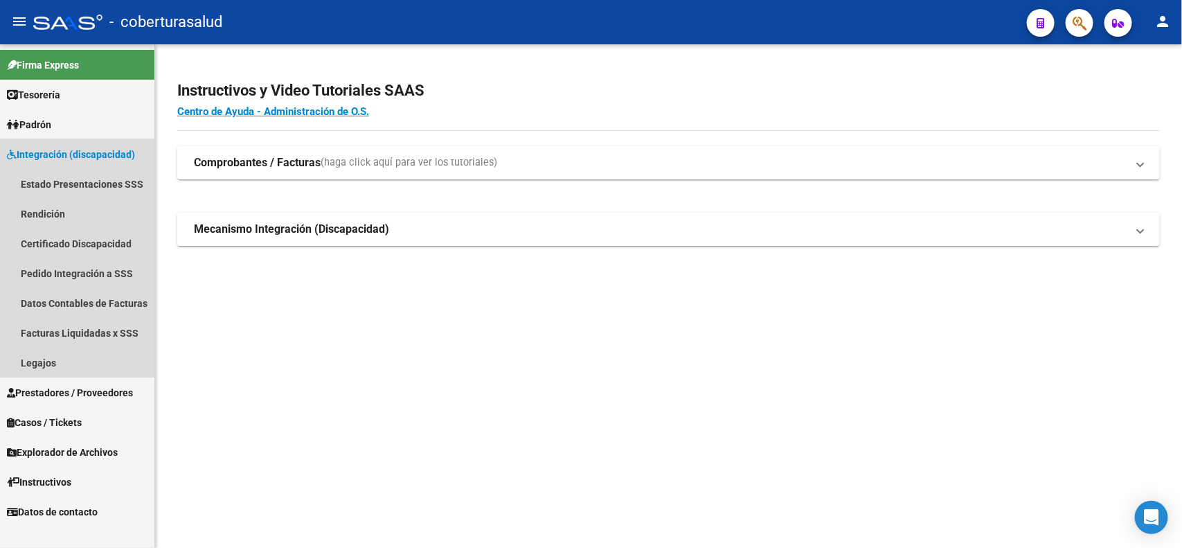
click at [84, 150] on span "Integración (discapacidad)" at bounding box center [71, 154] width 128 height 15
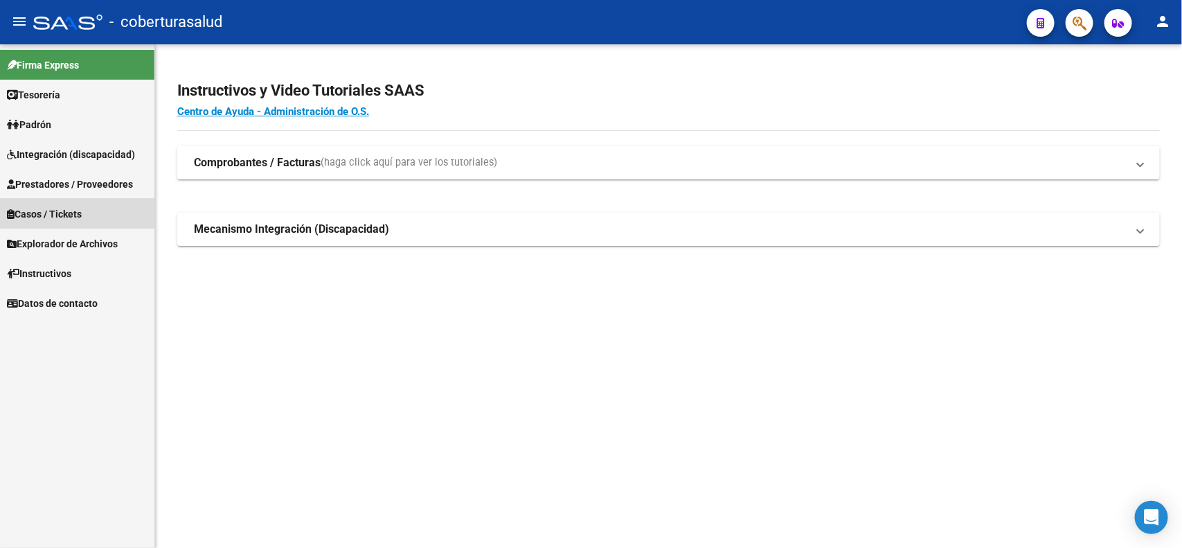
click at [69, 199] on link "Casos / Tickets" at bounding box center [77, 214] width 154 height 30
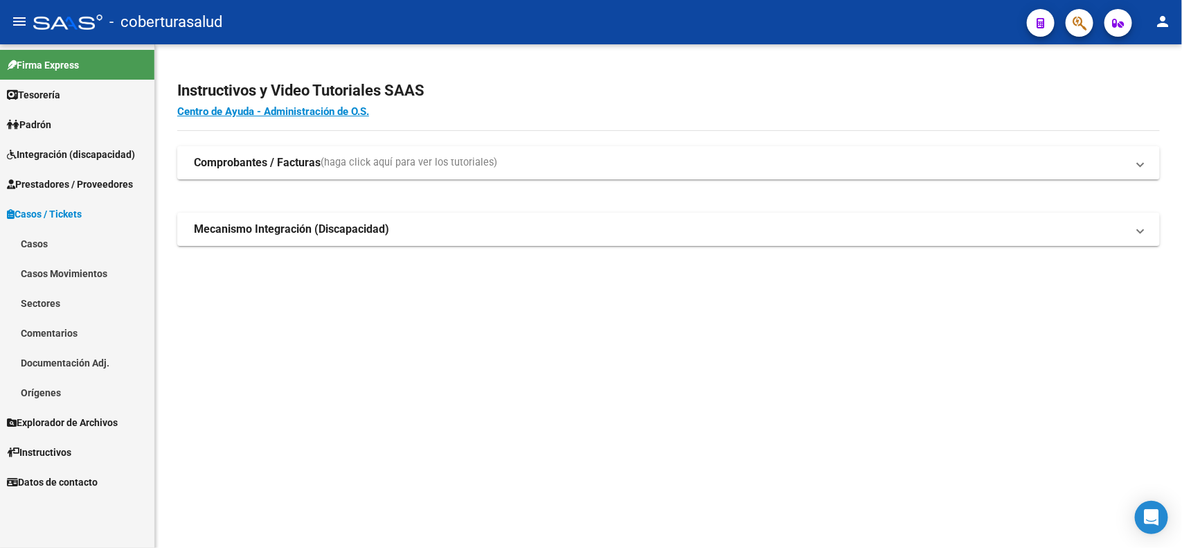
click at [67, 192] on link "Prestadores / Proveedores" at bounding box center [77, 184] width 154 height 30
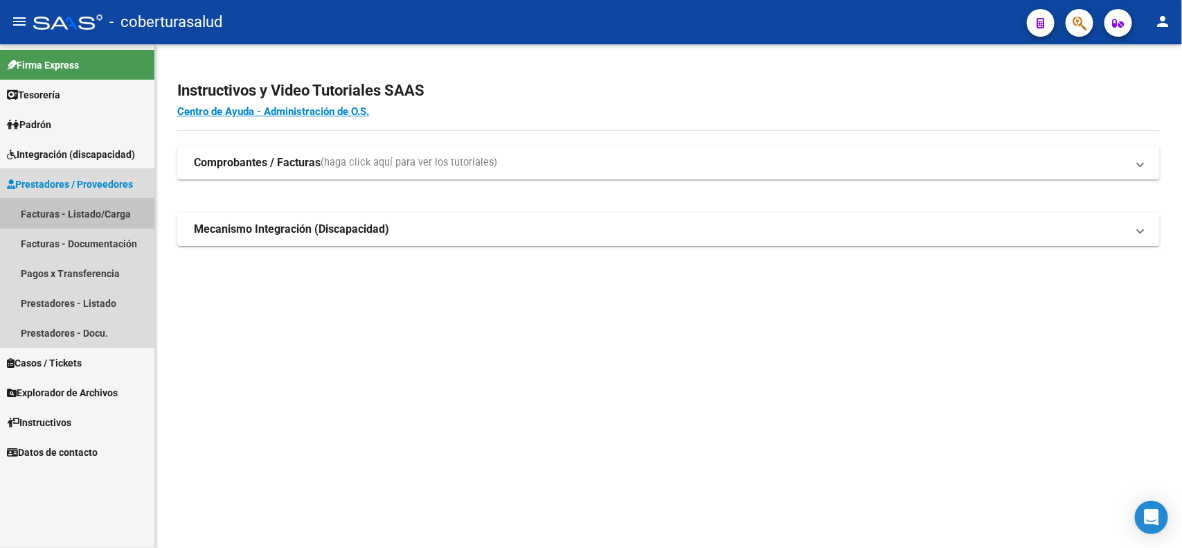
click at [64, 217] on link "Facturas - Listado/Carga" at bounding box center [77, 214] width 154 height 30
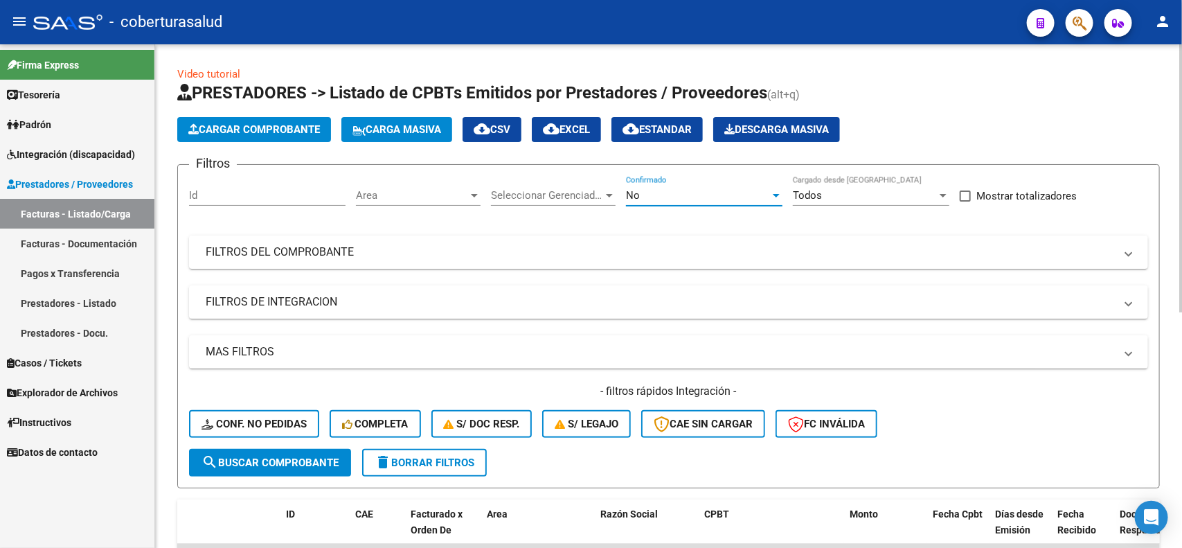
click at [665, 196] on div "No" at bounding box center [698, 195] width 144 height 12
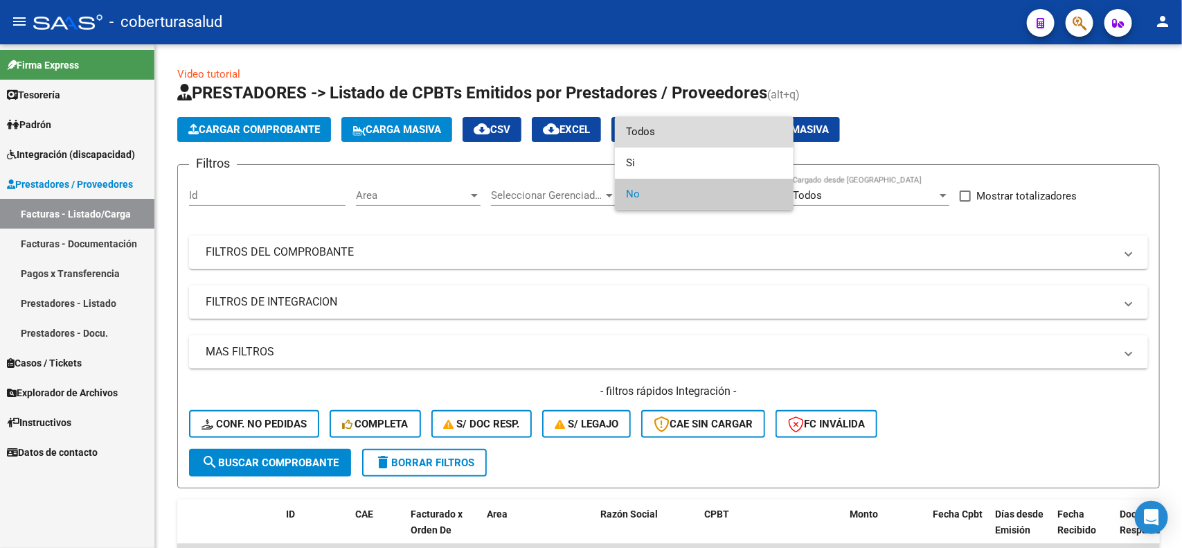
click at [648, 123] on span "Todos" at bounding box center [704, 131] width 156 height 31
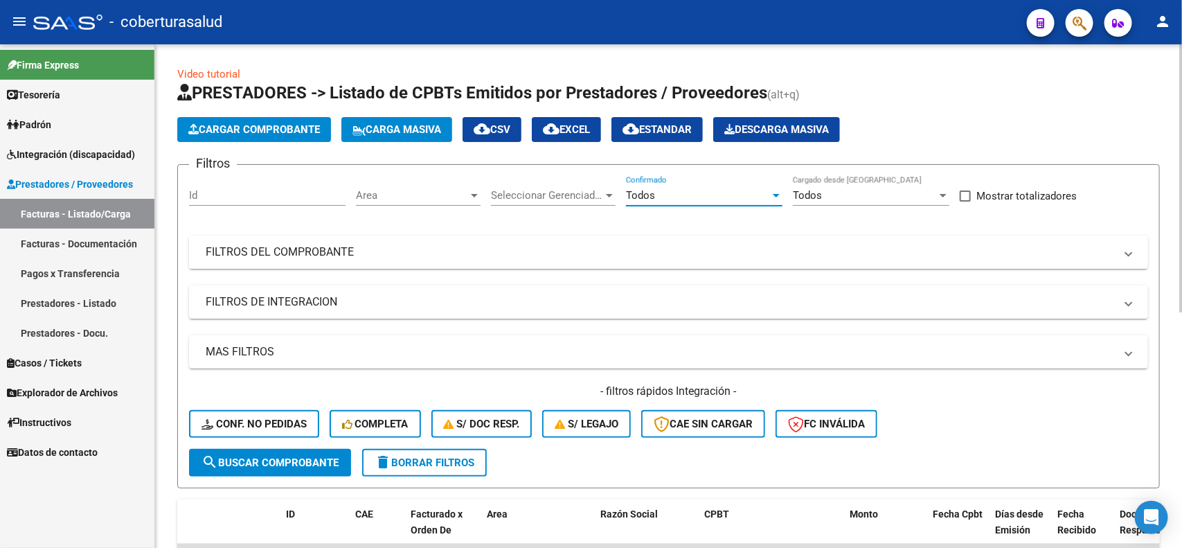
click at [430, 251] on mat-panel-title "FILTROS DEL COMPROBANTE" at bounding box center [660, 251] width 909 height 15
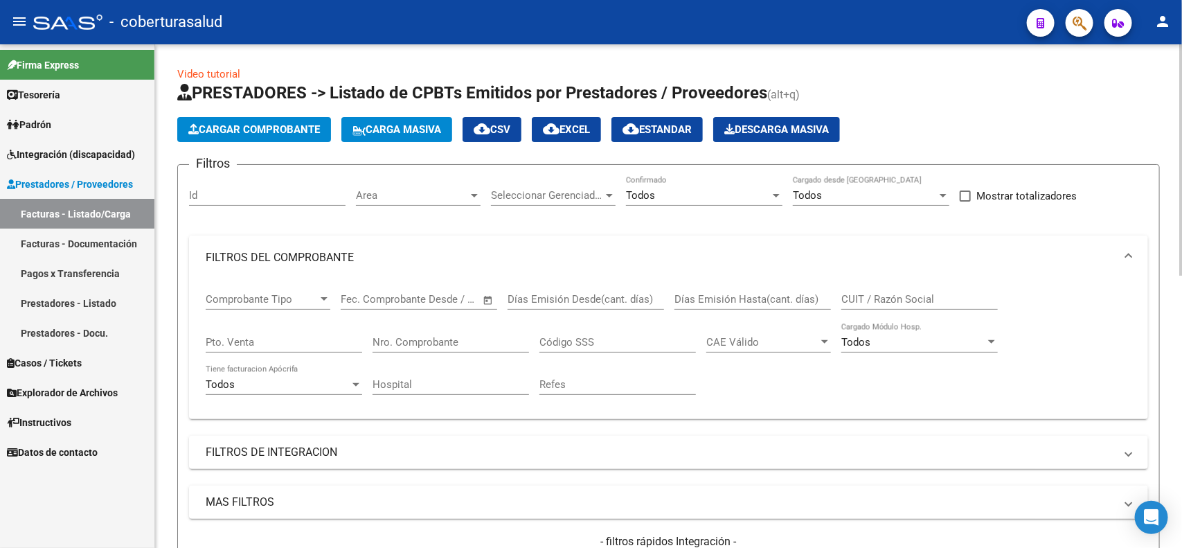
click at [862, 294] on input "CUIT / Razón Social" at bounding box center [919, 299] width 156 height 12
paste input "23123332954"
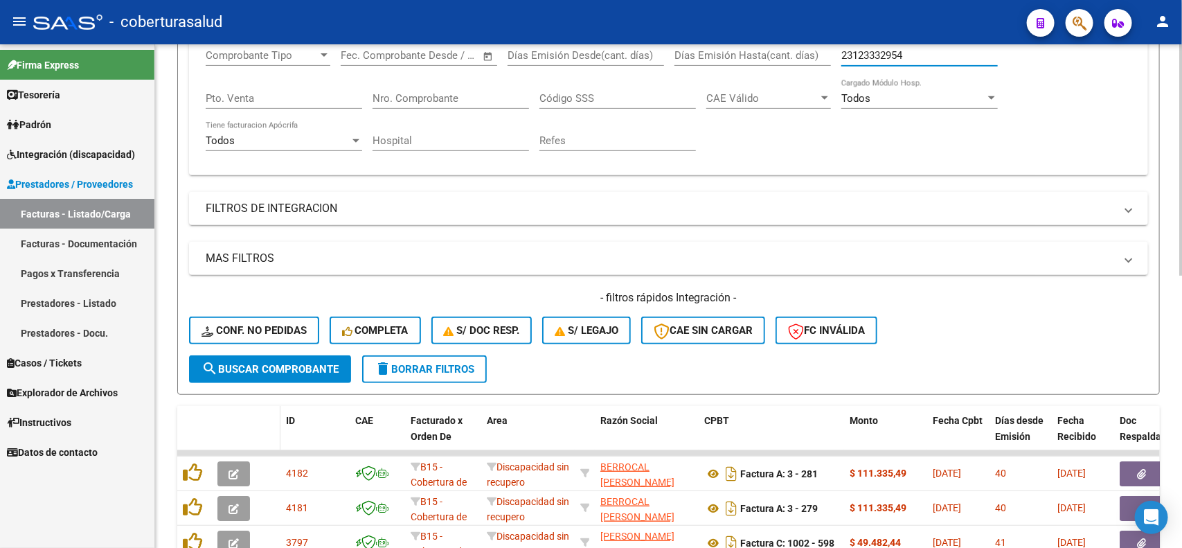
scroll to position [260, 0]
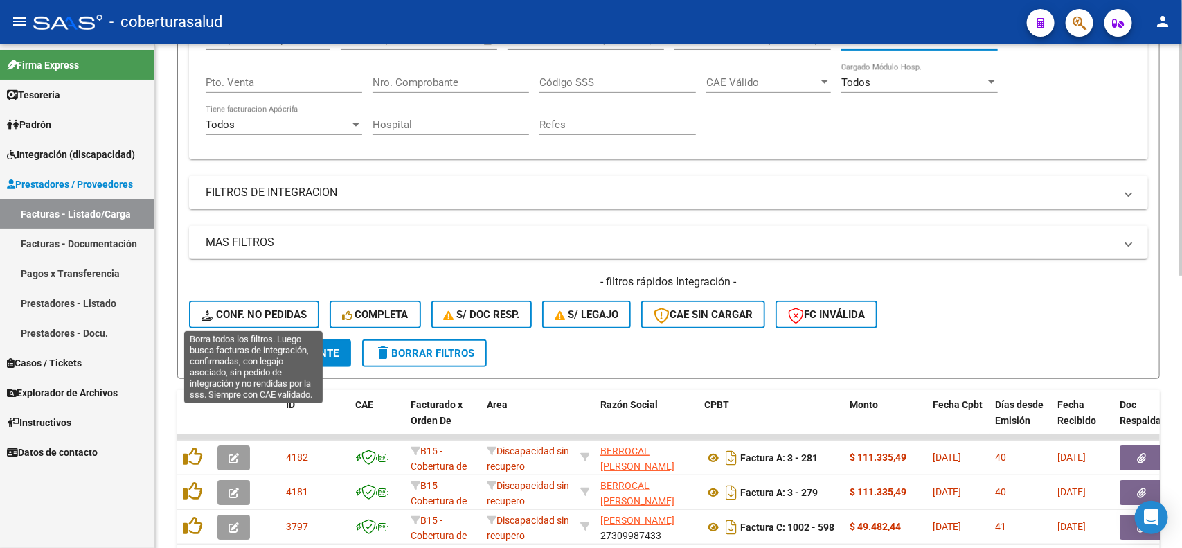
type input "23123332954"
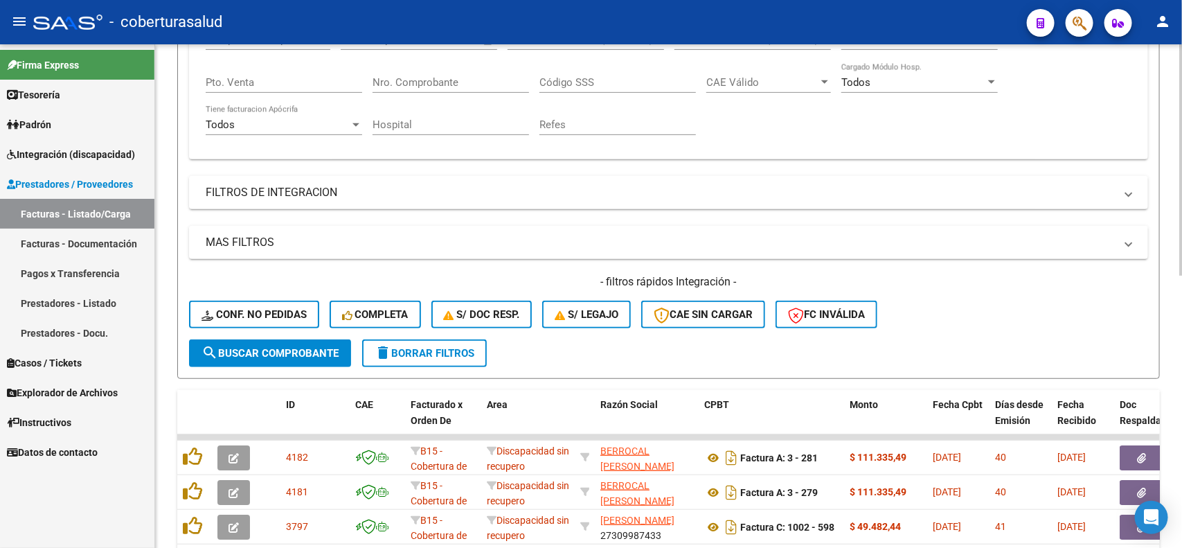
click at [246, 332] on div "- filtros rápidos Integración - Conf. no pedidas Completa S/ Doc Resp. S/ legaj…" at bounding box center [668, 306] width 959 height 65
click at [244, 339] on button "search Buscar Comprobante" at bounding box center [270, 353] width 162 height 28
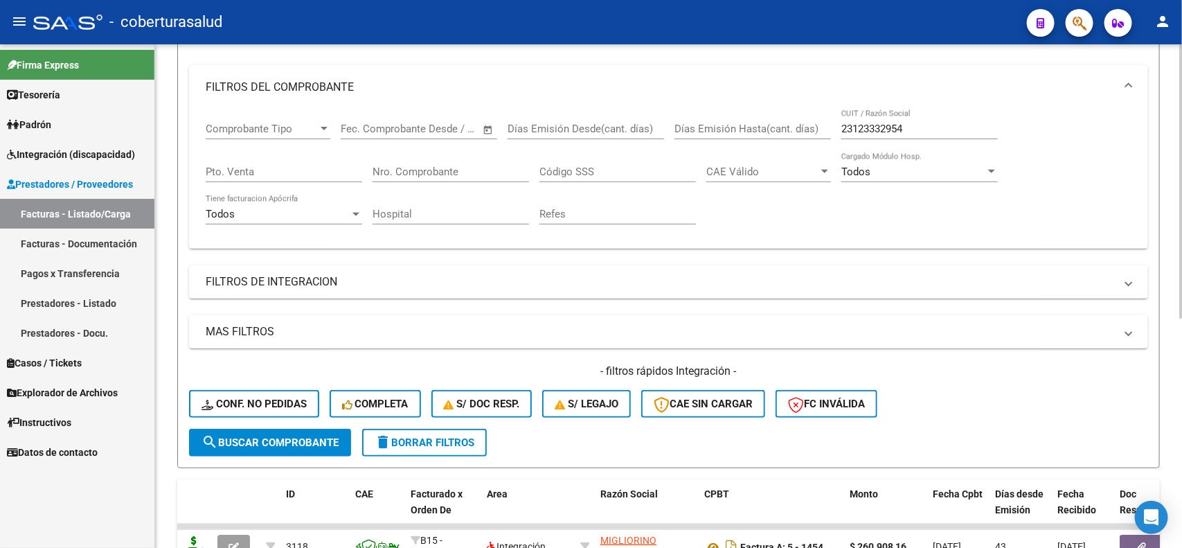
scroll to position [159, 0]
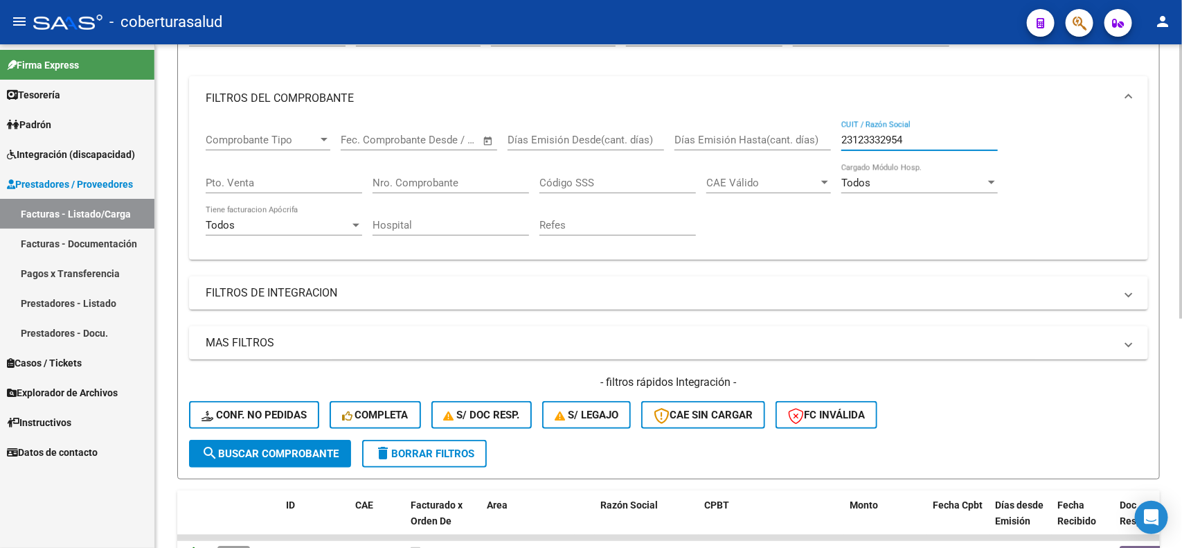
drag, startPoint x: 919, startPoint y: 135, endPoint x: 825, endPoint y: 132, distance: 94.2
click at [825, 132] on div "Comprobante Tipo Comprobante Tipo Start date – End date Fec. Comprobante Desde …" at bounding box center [668, 184] width 925 height 128
click at [287, 447] on span "search Buscar Comprobante" at bounding box center [269, 453] width 137 height 12
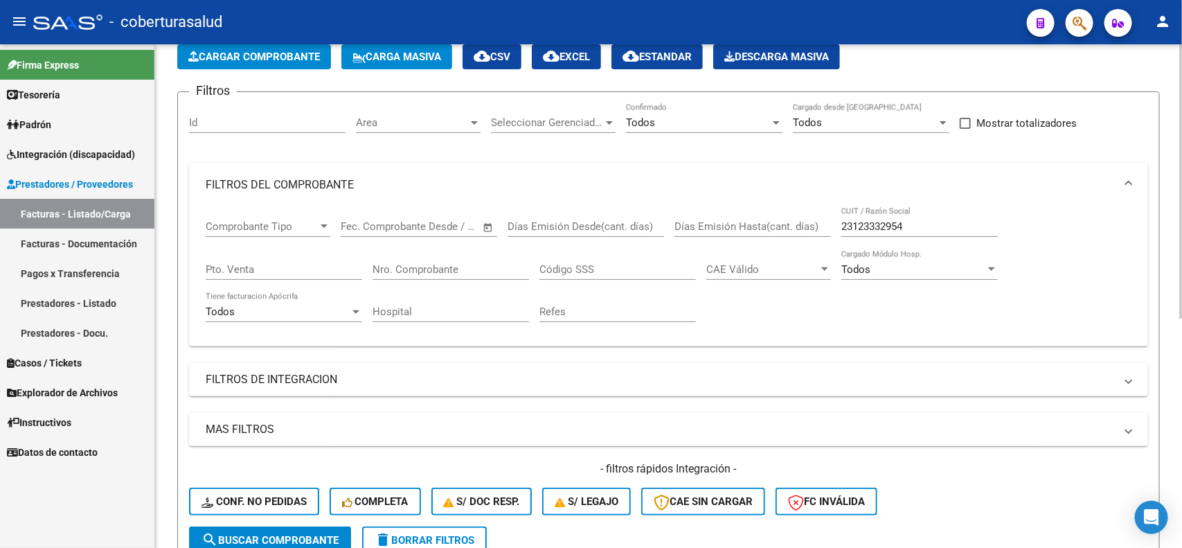
scroll to position [0, 0]
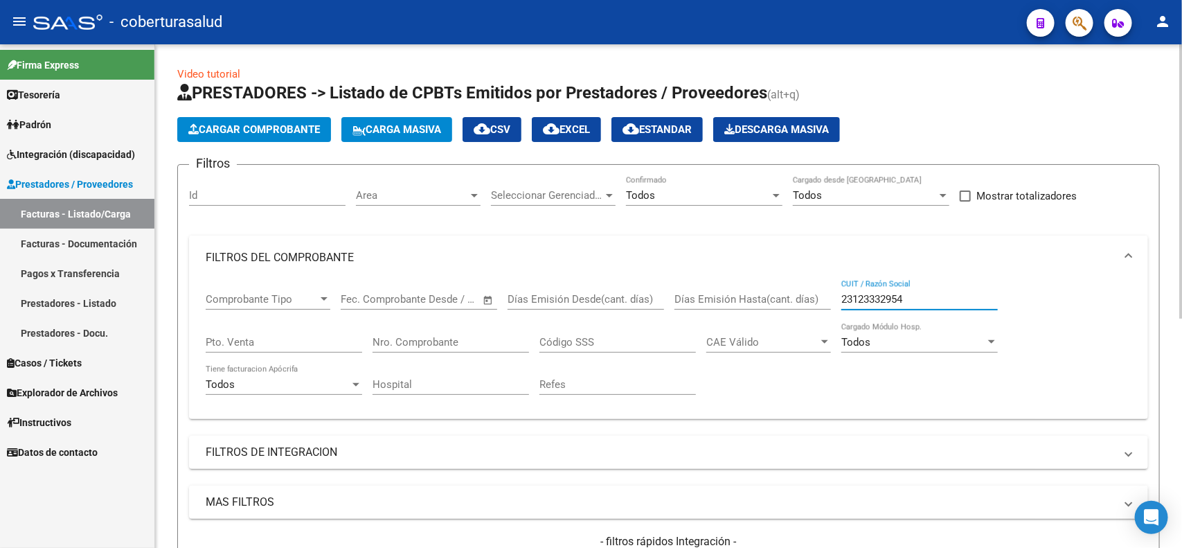
drag, startPoint x: 914, startPoint y: 296, endPoint x: 819, endPoint y: 296, distance: 94.8
click at [819, 296] on div "Comprobante Tipo Comprobante Tipo Start date – End date Fec. Comprobante Desde …" at bounding box center [668, 344] width 925 height 128
type input "r"
type input "andino"
